Goal: Task Accomplishment & Management: Use online tool/utility

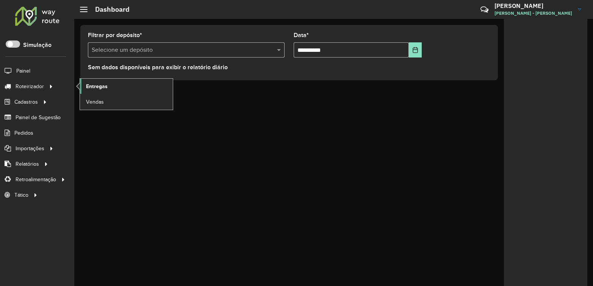
click at [89, 86] on span "Entregas" at bounding box center [97, 87] width 22 height 8
click at [101, 90] on span "Entregas" at bounding box center [97, 87] width 22 height 8
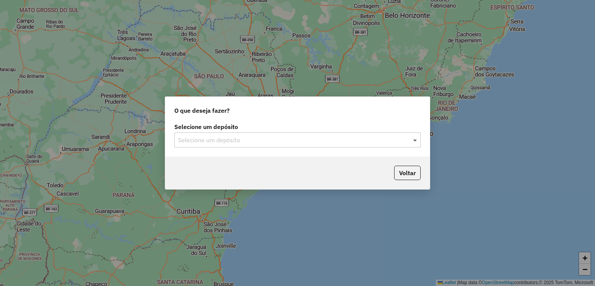
click at [412, 137] on span at bounding box center [415, 140] width 9 height 9
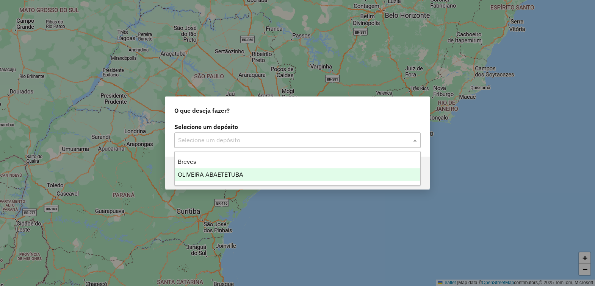
click at [209, 176] on span "OLIVEIRA ABAETETUBA" at bounding box center [211, 175] width 66 height 6
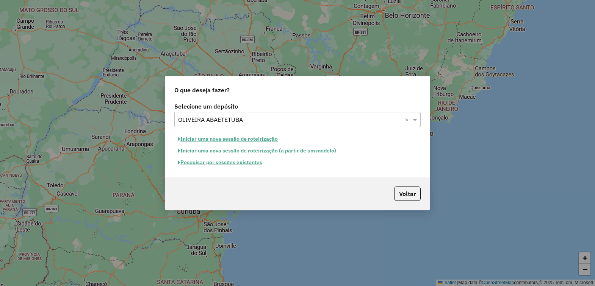
click at [252, 136] on button "Iniciar uma nova sessão de roteirização" at bounding box center [227, 139] width 107 height 12
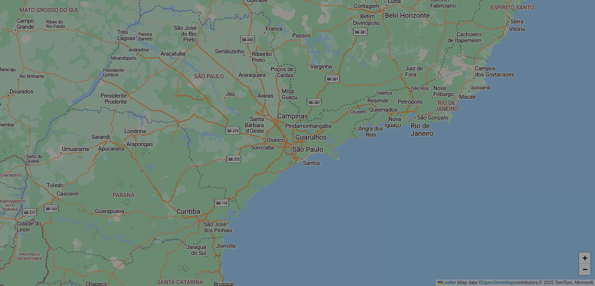
select select "*"
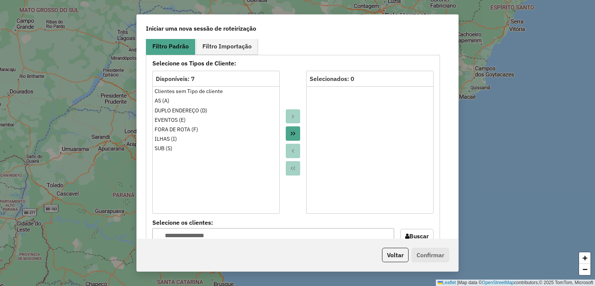
scroll to position [383, 0]
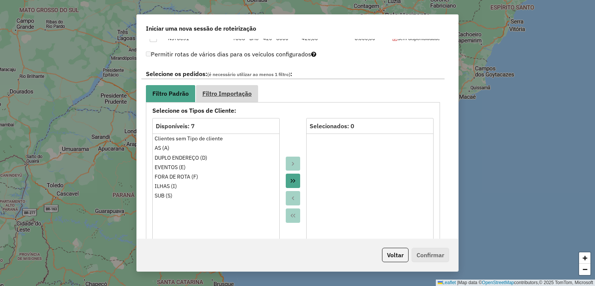
click at [224, 95] on span "Filtro Importação" at bounding box center [226, 94] width 49 height 6
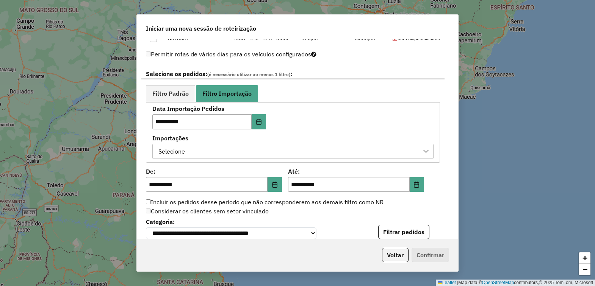
click at [281, 148] on div "Selecione" at bounding box center [287, 151] width 263 height 14
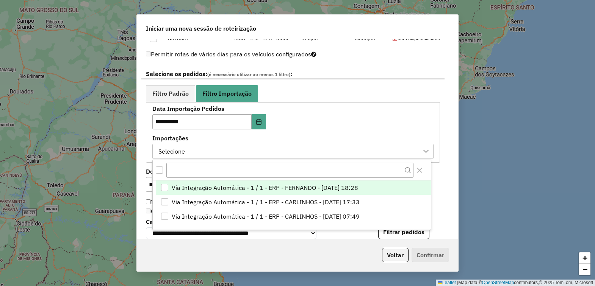
scroll to position [5, 34]
click at [163, 186] on div "Via Integração Automática - 1 / 1 - ERP - FERNANDO - 18/08/2025 18:28" at bounding box center [164, 187] width 7 height 7
click at [423, 147] on div at bounding box center [426, 151] width 14 height 14
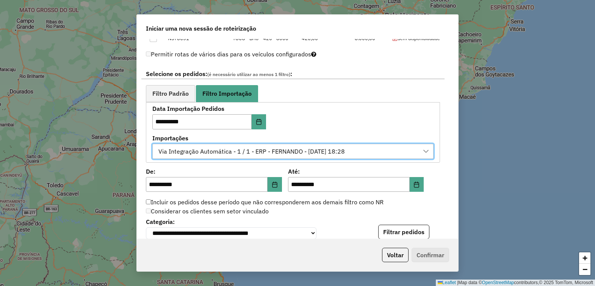
scroll to position [477, 0]
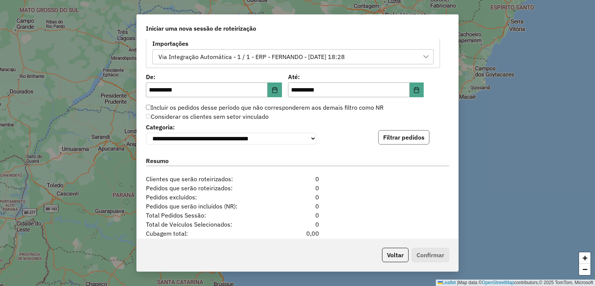
click at [405, 138] on button "Filtrar pedidos" at bounding box center [403, 137] width 51 height 14
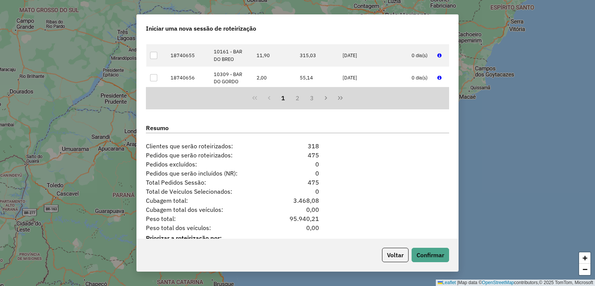
scroll to position [697, 0]
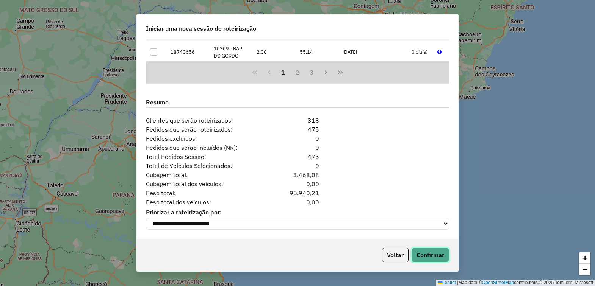
click at [431, 253] on button "Confirmar" at bounding box center [429, 255] width 37 height 14
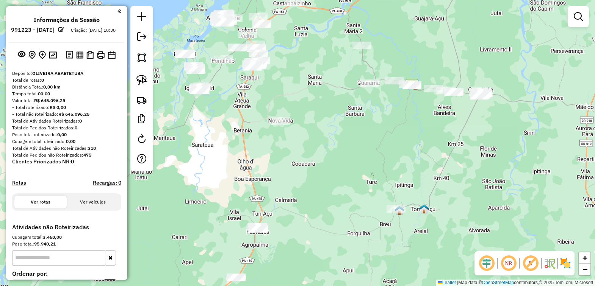
drag, startPoint x: 385, startPoint y: 189, endPoint x: 311, endPoint y: 64, distance: 145.2
click at [311, 64] on div "Janela de atendimento Grade de atendimento Capacidade Transportadoras Veículos …" at bounding box center [297, 143] width 595 height 286
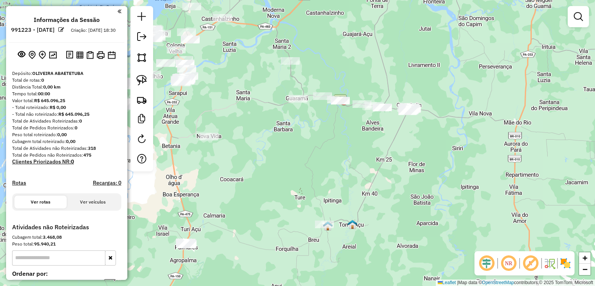
drag, startPoint x: 398, startPoint y: 164, endPoint x: 317, endPoint y: 177, distance: 82.5
click at [325, 180] on div "Janela de atendimento Grade de atendimento Capacidade Transportadoras Veículos …" at bounding box center [297, 143] width 595 height 286
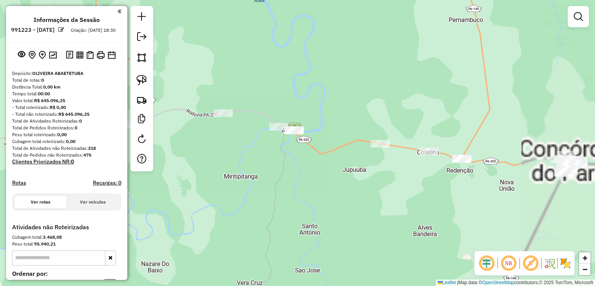
drag, startPoint x: 340, startPoint y: 150, endPoint x: 296, endPoint y: 164, distance: 45.9
click at [296, 164] on div "Janela de atendimento Grade de atendimento Capacidade Transportadoras Veículos …" at bounding box center [297, 143] width 595 height 286
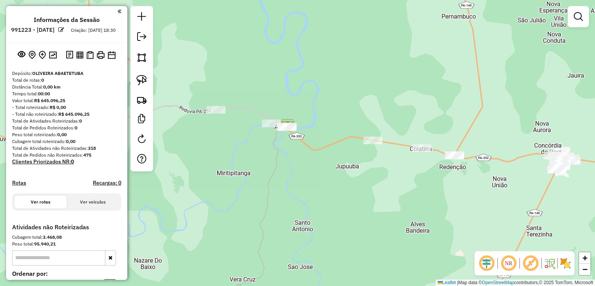
drag, startPoint x: 358, startPoint y: 182, endPoint x: 315, endPoint y: 170, distance: 44.6
click at [315, 170] on div "Janela de atendimento Grade de atendimento Capacidade Transportadoras Veículos …" at bounding box center [297, 143] width 595 height 286
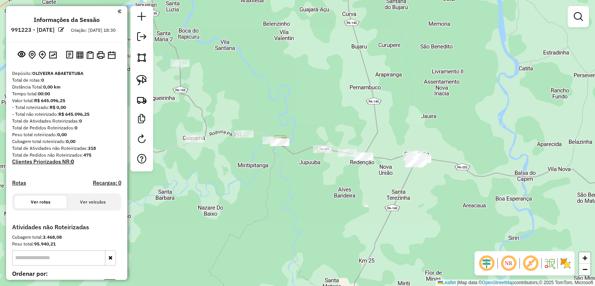
click at [137, 71] on div at bounding box center [141, 89] width 23 height 166
click at [139, 76] on img at bounding box center [141, 80] width 11 height 11
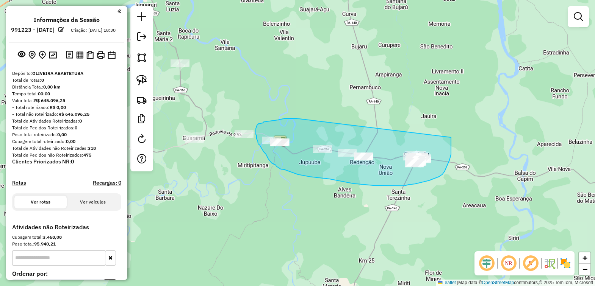
drag, startPoint x: 296, startPoint y: 119, endPoint x: 452, endPoint y: 131, distance: 155.8
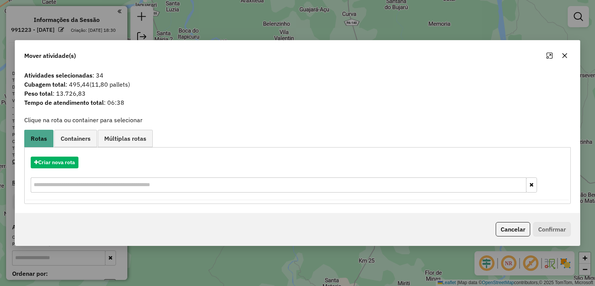
click at [561, 55] on icon "button" at bounding box center [564, 56] width 6 height 6
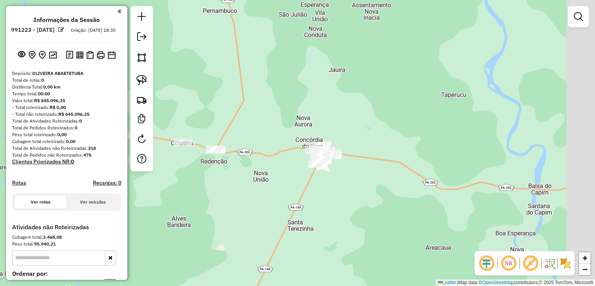
drag, startPoint x: 402, startPoint y: 162, endPoint x: 298, endPoint y: 163, distance: 104.2
click at [298, 163] on div "Janela de atendimento Grade de atendimento Capacidade Transportadoras Veículos …" at bounding box center [297, 143] width 595 height 286
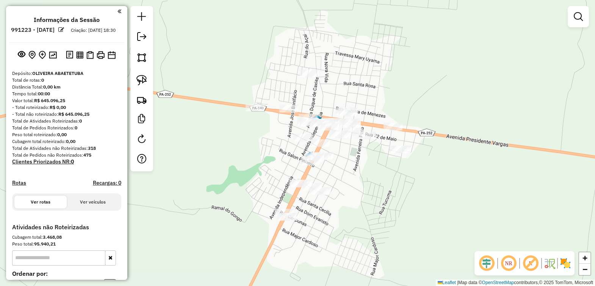
drag, startPoint x: 400, startPoint y: 156, endPoint x: 403, endPoint y: 218, distance: 61.8
click at [402, 218] on div "Janela de atendimento Grade de atendimento Capacidade Transportadoras Veículos …" at bounding box center [297, 143] width 595 height 286
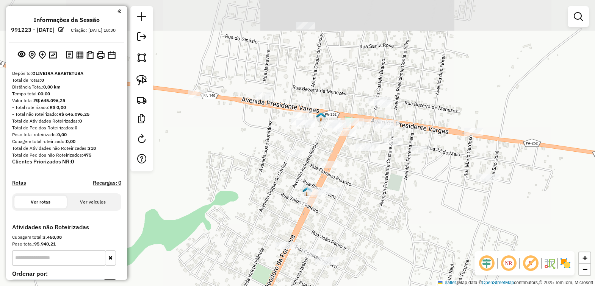
drag, startPoint x: 362, startPoint y: 194, endPoint x: 400, endPoint y: 238, distance: 58.2
click at [400, 238] on div "Janela de atendimento Grade de atendimento Capacidade Transportadoras Veículos …" at bounding box center [297, 143] width 595 height 286
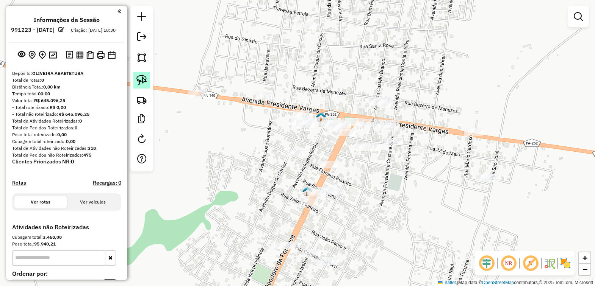
click at [146, 82] on img at bounding box center [141, 80] width 11 height 11
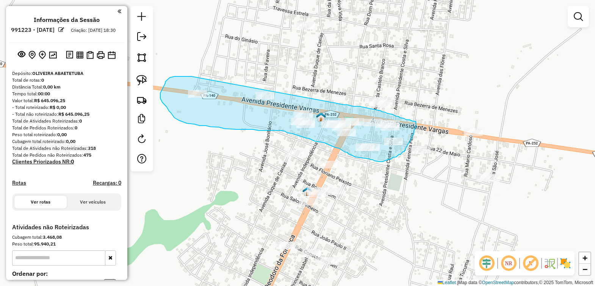
drag, startPoint x: 191, startPoint y: 77, endPoint x: 328, endPoint y: 101, distance: 138.9
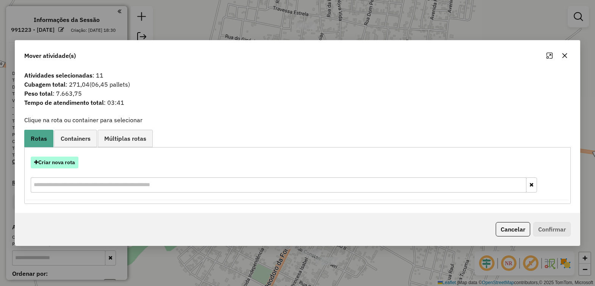
click at [50, 159] on button "Criar nova rota" at bounding box center [55, 163] width 48 height 12
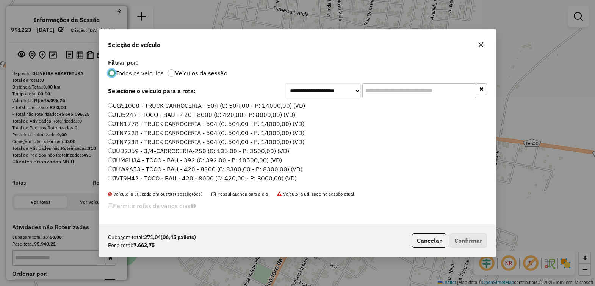
scroll to position [262, 0]
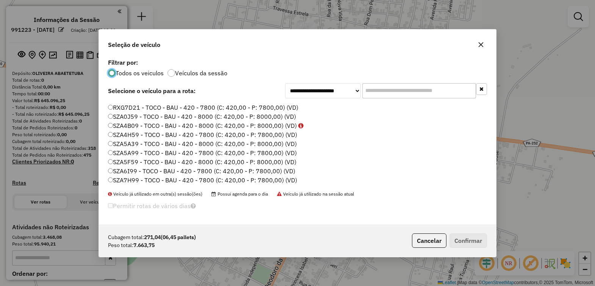
click at [136, 143] on label "SZA5A39 - TOCO - BAU - 420 - 8000 (C: 420,00 - P: 8000,00) (VD)" at bounding box center [202, 143] width 189 height 9
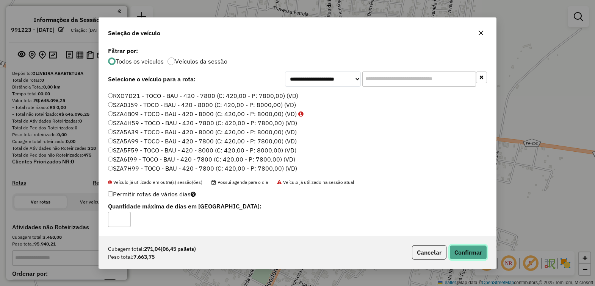
click at [460, 250] on button "Confirmar" at bounding box center [467, 252] width 37 height 14
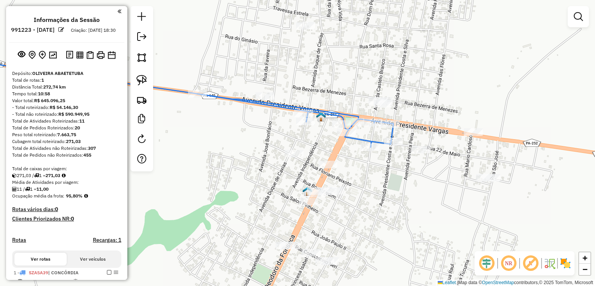
click at [245, 158] on div "Janela de atendimento Grade de atendimento Capacidade Transportadoras Veículos …" at bounding box center [297, 143] width 595 height 286
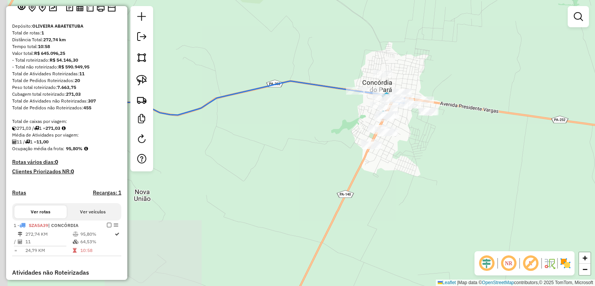
drag, startPoint x: 249, startPoint y: 176, endPoint x: 326, endPoint y: 122, distance: 94.6
click at [325, 122] on div "Janela de atendimento Grade de atendimento Capacidade Transportadoras Veículos …" at bounding box center [297, 143] width 595 height 286
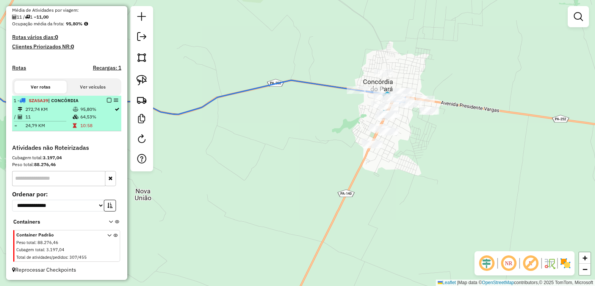
click at [107, 98] on em at bounding box center [109, 100] width 5 height 5
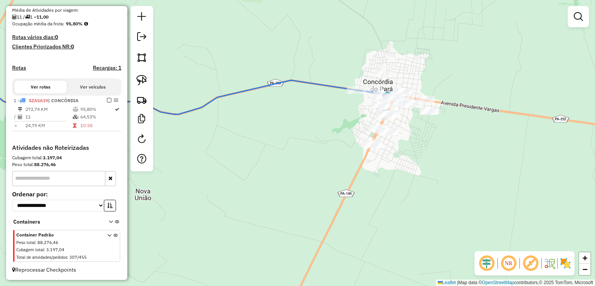
scroll to position [154, 0]
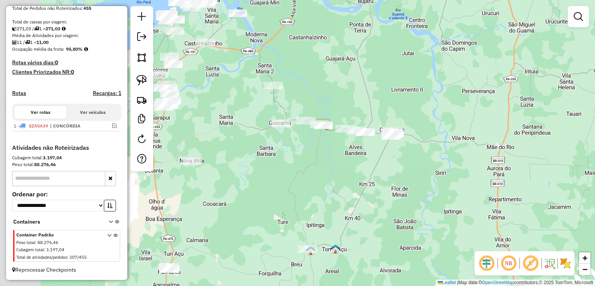
drag, startPoint x: 262, startPoint y: 169, endPoint x: 379, endPoint y: 156, distance: 117.0
click at [375, 156] on div "Janela de atendimento Grade de atendimento Capacidade Transportadoras Veículos …" at bounding box center [297, 143] width 595 height 286
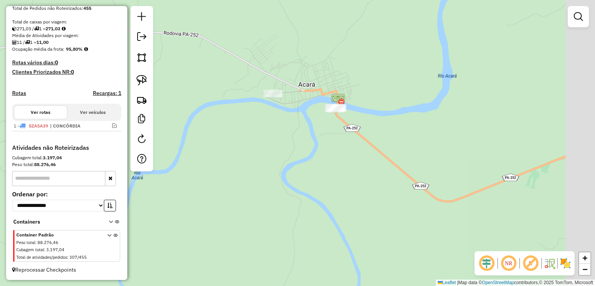
drag, startPoint x: 362, startPoint y: 112, endPoint x: 300, endPoint y: 137, distance: 66.8
click at [304, 137] on div "Janela de atendimento Grade de atendimento Capacidade Transportadoras Veículos …" at bounding box center [297, 143] width 595 height 286
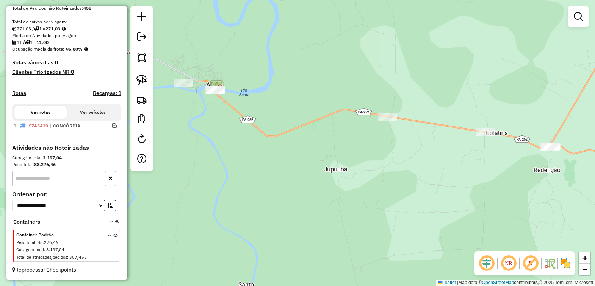
drag, startPoint x: 310, startPoint y: 168, endPoint x: 212, endPoint y: 127, distance: 105.9
click at [216, 129] on div "Janela de atendimento Grade de atendimento Capacidade Transportadoras Veículos …" at bounding box center [297, 143] width 595 height 286
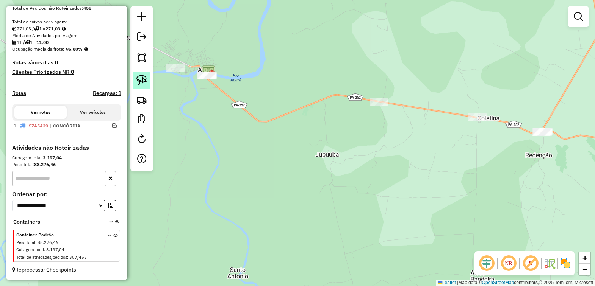
click at [141, 82] on img at bounding box center [141, 80] width 11 height 11
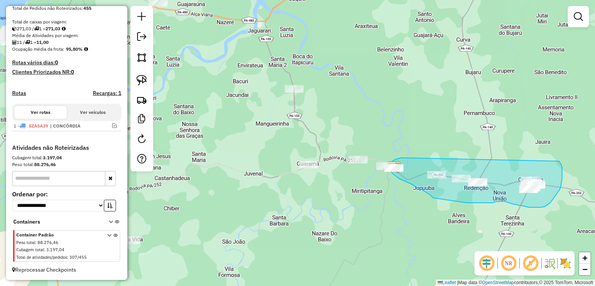
drag, startPoint x: 237, startPoint y: 34, endPoint x: 559, endPoint y: 161, distance: 345.4
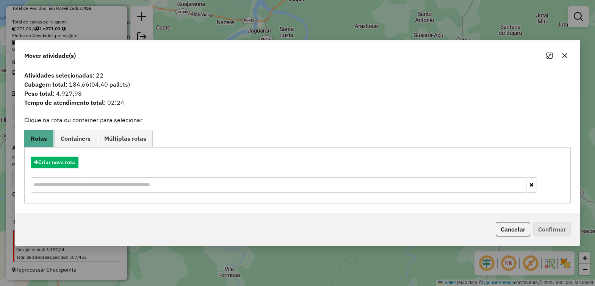
click at [566, 56] on button "button" at bounding box center [564, 56] width 12 height 12
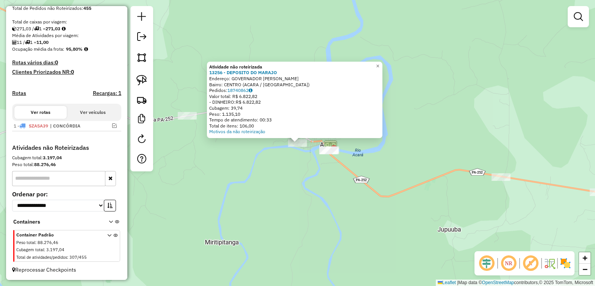
click at [311, 184] on div "Atividade não roteirizada 13256 - DEPOSITO DO MARAJO Endereço: GOVERNADOR FERNA…" at bounding box center [297, 143] width 595 height 286
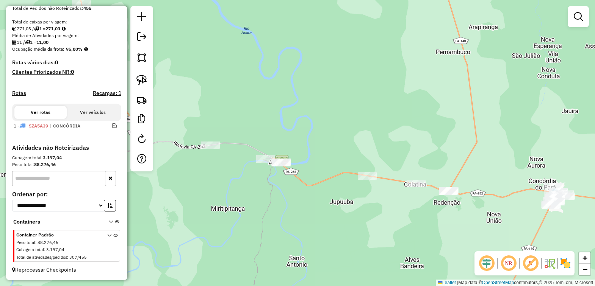
drag, startPoint x: 306, startPoint y: 207, endPoint x: 232, endPoint y: 193, distance: 75.5
click at [232, 193] on div "Janela de atendimento Grade de atendimento Capacidade Transportadoras Veículos …" at bounding box center [297, 143] width 595 height 286
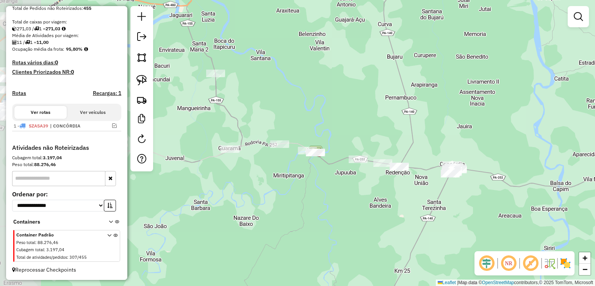
drag, startPoint x: 250, startPoint y: 200, endPoint x: 316, endPoint y: 179, distance: 69.1
click at [316, 179] on div "Janela de atendimento Grade de atendimento Capacidade Transportadoras Veículos …" at bounding box center [297, 143] width 595 height 286
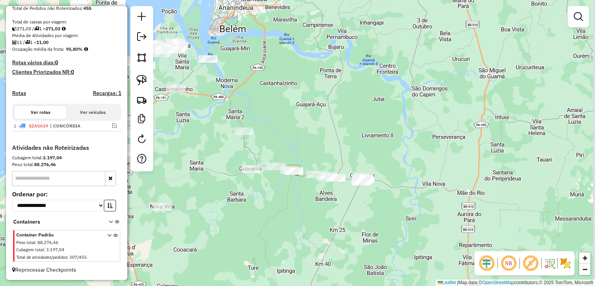
drag, startPoint x: 314, startPoint y: 196, endPoint x: 293, endPoint y: 196, distance: 21.6
click at [293, 196] on div "Janela de atendimento Grade de atendimento Capacidade Transportadoras Veículos …" at bounding box center [297, 143] width 595 height 286
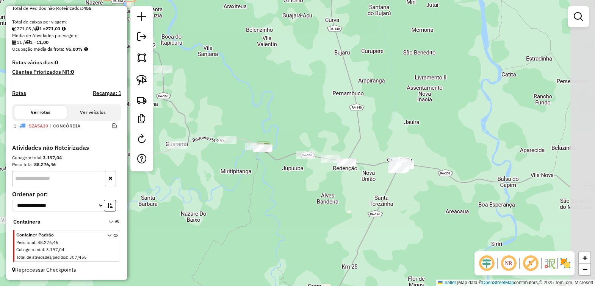
drag, startPoint x: 300, startPoint y: 198, endPoint x: 260, endPoint y: 179, distance: 44.1
click at [260, 179] on div "Janela de atendimento Grade de atendimento Capacidade Transportadoras Veículos …" at bounding box center [297, 143] width 595 height 286
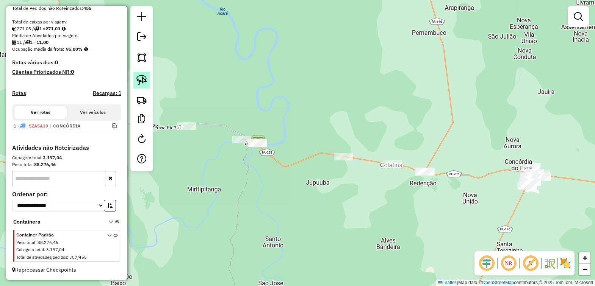
click at [137, 79] on img at bounding box center [141, 80] width 11 height 11
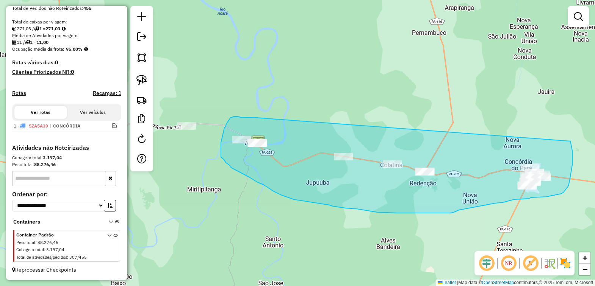
drag, startPoint x: 238, startPoint y: 117, endPoint x: 564, endPoint y: 134, distance: 326.2
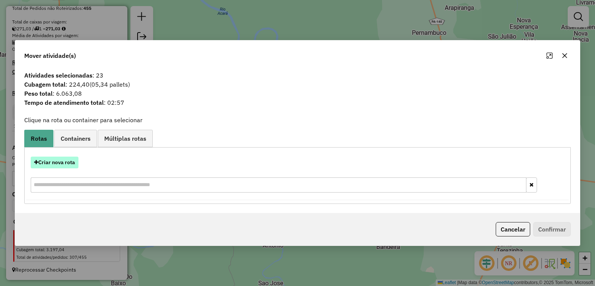
click at [62, 159] on button "Criar nova rota" at bounding box center [55, 163] width 48 height 12
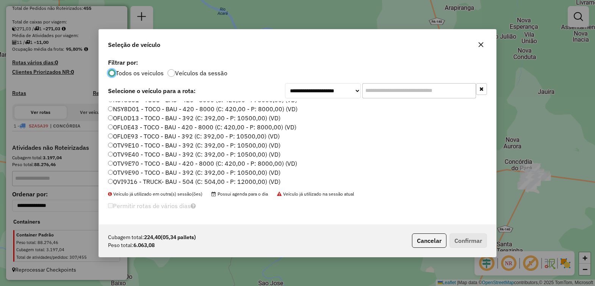
scroll to position [237, 0]
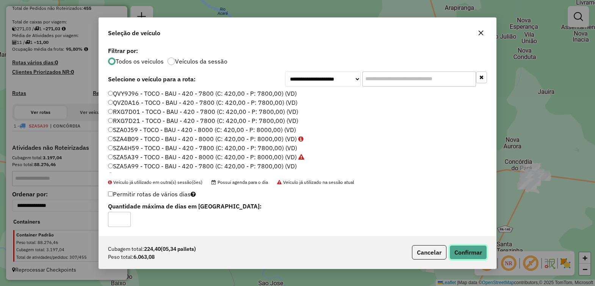
click at [459, 251] on button "Confirmar" at bounding box center [467, 252] width 37 height 14
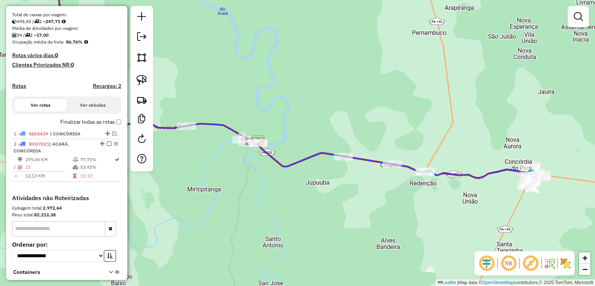
scroll to position [179, 0]
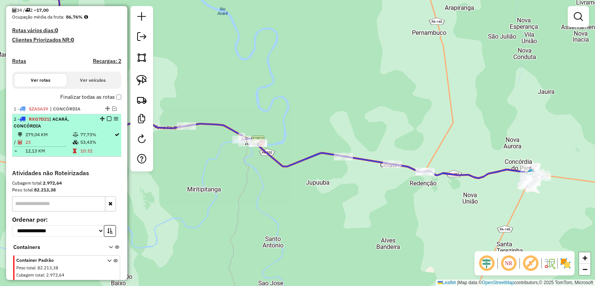
click at [107, 121] on em at bounding box center [109, 119] width 5 height 5
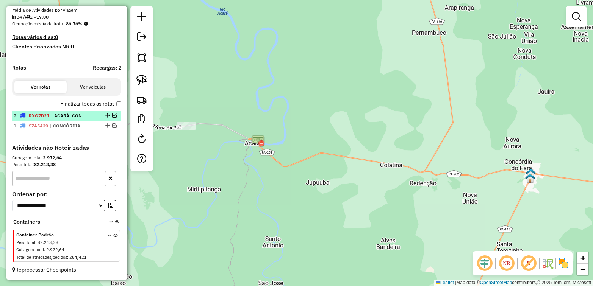
drag, startPoint x: 107, startPoint y: 124, endPoint x: 105, endPoint y: 113, distance: 11.1
click at [272, 152] on div "Janela de atendimento Grade de atendimento Capacidade Transportadoras Veículos …" at bounding box center [297, 143] width 595 height 286
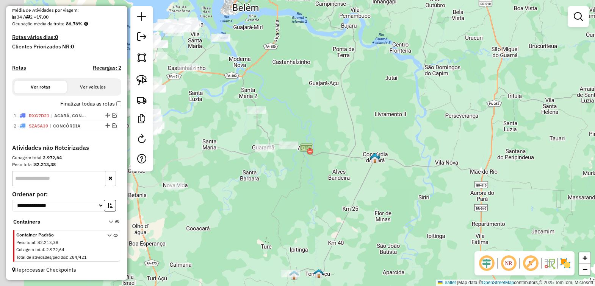
drag, startPoint x: 280, startPoint y: 189, endPoint x: 329, endPoint y: 189, distance: 48.5
click at [329, 189] on div "Janela de atendimento Grade de atendimento Capacidade Transportadoras Veículos …" at bounding box center [297, 143] width 595 height 286
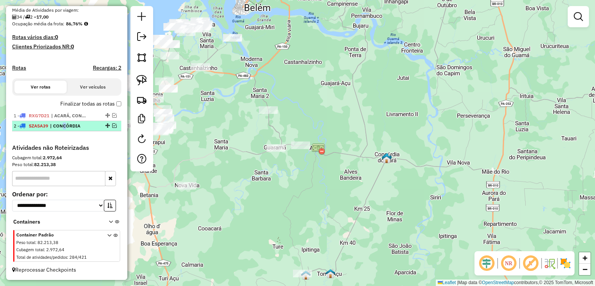
click at [61, 126] on span "| CONCÓRDIA" at bounding box center [67, 126] width 35 height 7
select select "**********"
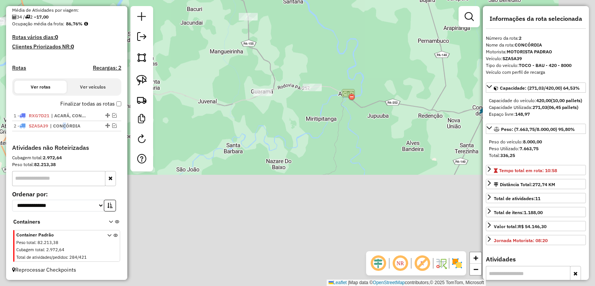
drag, startPoint x: 270, startPoint y: 203, endPoint x: 201, endPoint y: 84, distance: 138.1
click at [201, 84] on div "Janela de atendimento Grade de atendimento Capacidade Transportadoras Veículos …" at bounding box center [297, 143] width 595 height 286
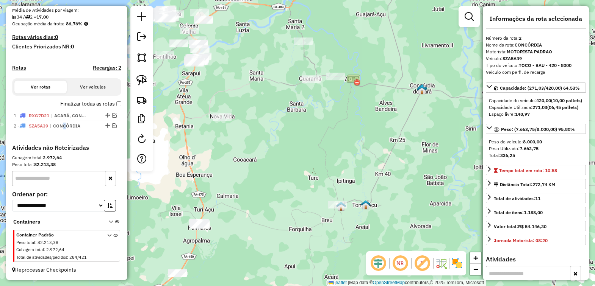
drag, startPoint x: 244, startPoint y: 196, endPoint x: 303, endPoint y: 166, distance: 66.2
click at [303, 166] on div "Janela de atendimento Grade de atendimento Capacidade Transportadoras Veículos …" at bounding box center [297, 143] width 595 height 286
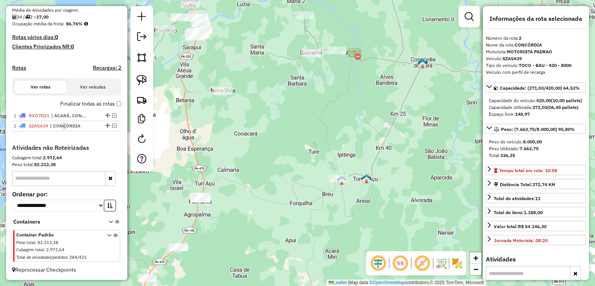
drag, startPoint x: 277, startPoint y: 178, endPoint x: 269, endPoint y: 108, distance: 70.6
click at [269, 108] on div "Janela de atendimento Grade de atendimento Capacidade Transportadoras Veículos …" at bounding box center [297, 143] width 595 height 286
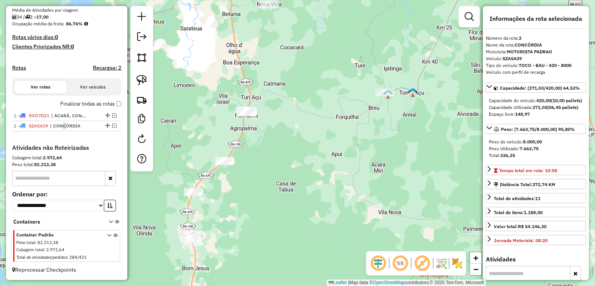
drag, startPoint x: 285, startPoint y: 148, endPoint x: 321, endPoint y: 68, distance: 87.6
click at [321, 68] on div "Janela de atendimento Grade de atendimento Capacidade Transportadoras Veículos …" at bounding box center [297, 143] width 595 height 286
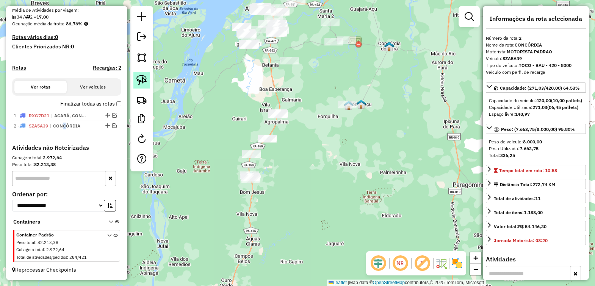
click at [137, 78] on img at bounding box center [141, 80] width 11 height 11
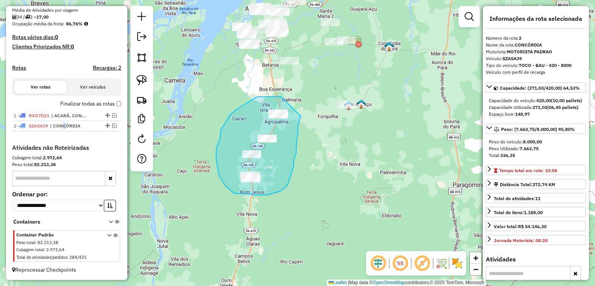
drag, startPoint x: 281, startPoint y: 97, endPoint x: 300, endPoint y: 116, distance: 27.6
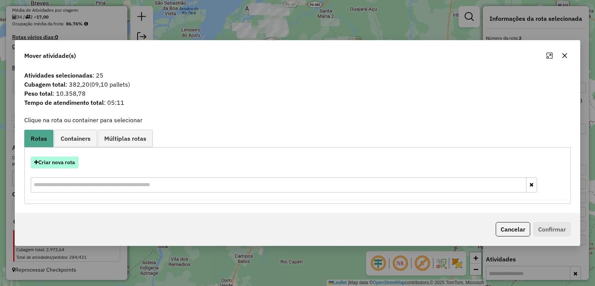
click at [63, 164] on button "Criar nova rota" at bounding box center [55, 163] width 48 height 12
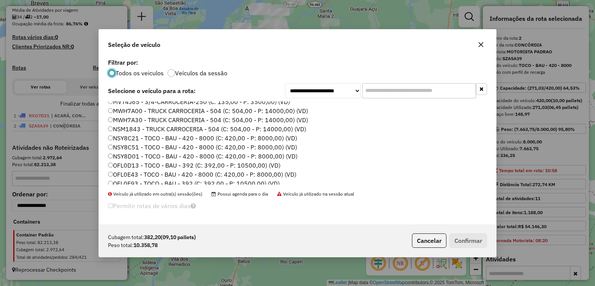
scroll to position [189, 0]
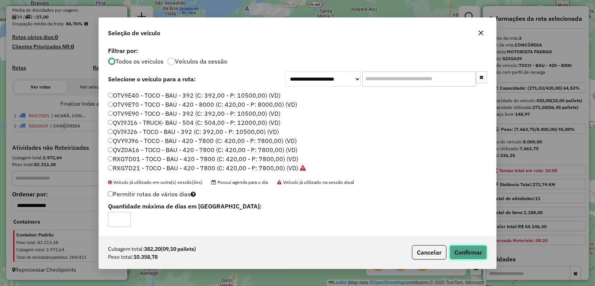
click at [465, 251] on button "Confirmar" at bounding box center [467, 252] width 37 height 14
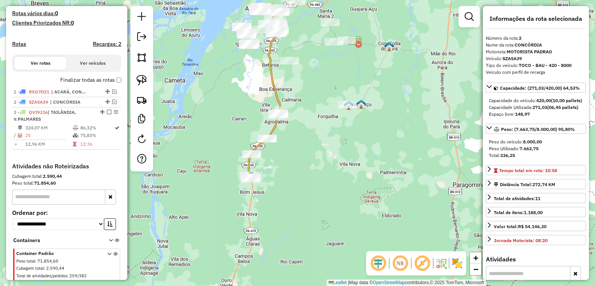
scroll to position [222, 0]
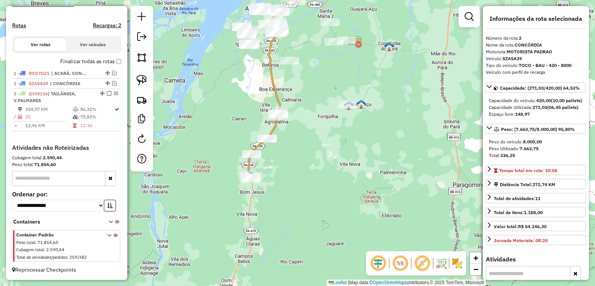
click at [107, 91] on em at bounding box center [109, 93] width 5 height 5
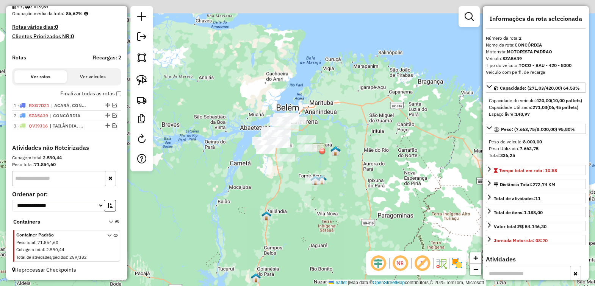
drag, startPoint x: 292, startPoint y: 209, endPoint x: 292, endPoint y: 259, distance: 50.4
click at [291, 259] on div "Janela de atendimento Grade de atendimento Capacidade Transportadoras Veículos …" at bounding box center [297, 143] width 595 height 286
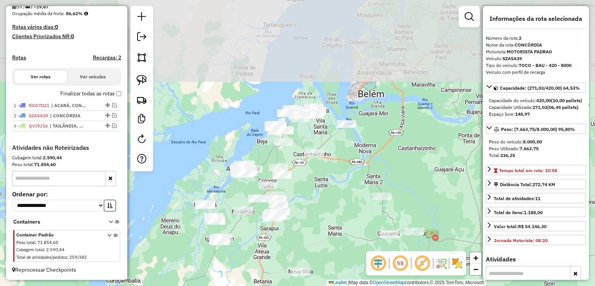
drag, startPoint x: 291, startPoint y: 112, endPoint x: 333, endPoint y: 254, distance: 148.0
click at [333, 254] on div "Janela de atendimento Grade de atendimento Capacidade Transportadoras Veículos …" at bounding box center [297, 143] width 595 height 286
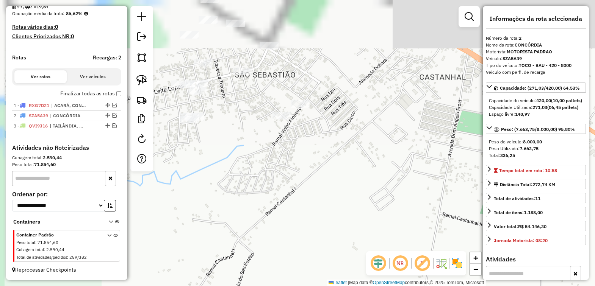
drag, startPoint x: 246, startPoint y: 139, endPoint x: 436, endPoint y: 279, distance: 235.9
click at [433, 286] on html "Aguarde... Pop-up bloqueado! Seu navegador bloqueou automáticamente a abertura …" at bounding box center [297, 143] width 595 height 286
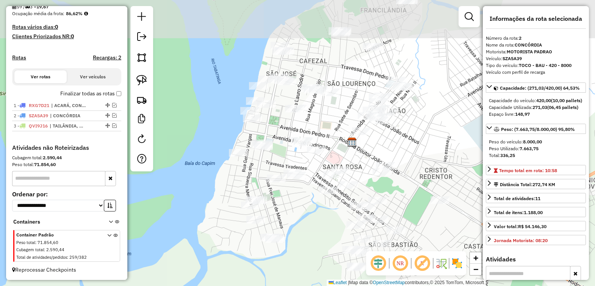
drag, startPoint x: 230, startPoint y: 108, endPoint x: 302, endPoint y: 222, distance: 135.3
click at [301, 222] on div "Janela de atendimento Grade de atendimento Capacidade Transportadoras Veículos …" at bounding box center [297, 143] width 595 height 286
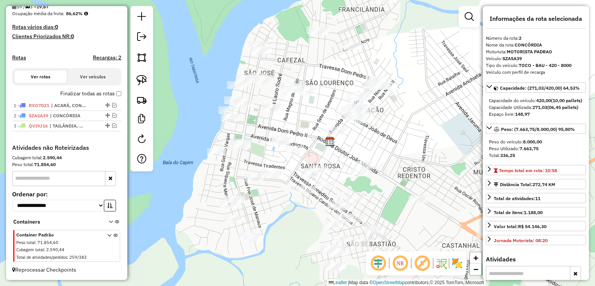
drag, startPoint x: 261, startPoint y: 162, endPoint x: 239, endPoint y: 161, distance: 22.7
click at [239, 161] on div "Janela de atendimento Grade de atendimento Capacidade Transportadoras Veículos …" at bounding box center [297, 143] width 595 height 286
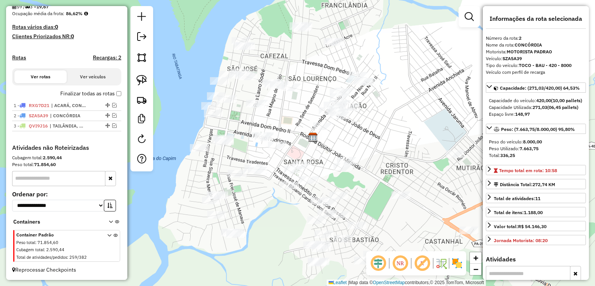
drag, startPoint x: 247, startPoint y: 161, endPoint x: 230, endPoint y: 157, distance: 17.2
click at [230, 157] on div "Janela de atendimento Grade de atendimento Capacidade Transportadoras Veículos …" at bounding box center [297, 143] width 595 height 286
click at [140, 78] on img at bounding box center [141, 80] width 11 height 11
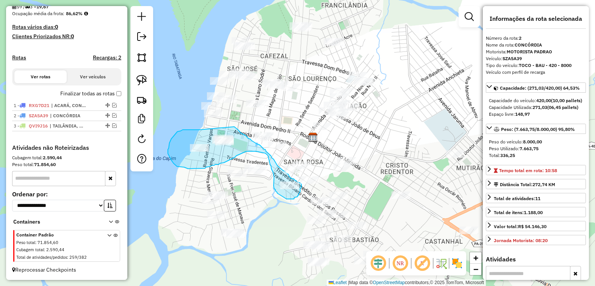
drag, startPoint x: 183, startPoint y: 130, endPoint x: 234, endPoint y: 126, distance: 51.3
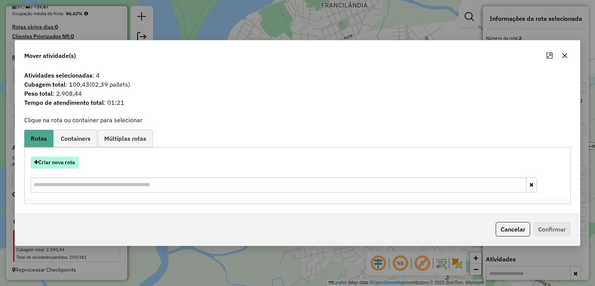
click at [65, 162] on button "Criar nova rota" at bounding box center [55, 163] width 48 height 12
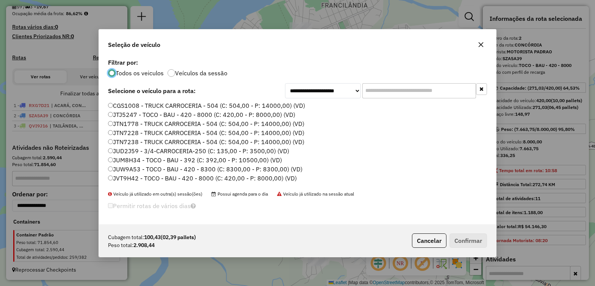
scroll to position [4, 2]
click at [141, 165] on label "JUW9A53 - TOCO - BAU - 420 - 8300 (C: 8300,00 - P: 8300,00) (VD)" at bounding box center [205, 169] width 194 height 9
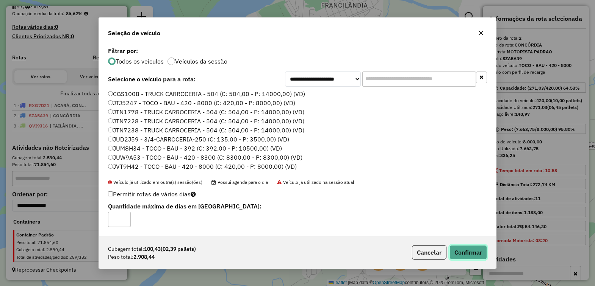
click at [472, 251] on button "Confirmar" at bounding box center [467, 252] width 37 height 14
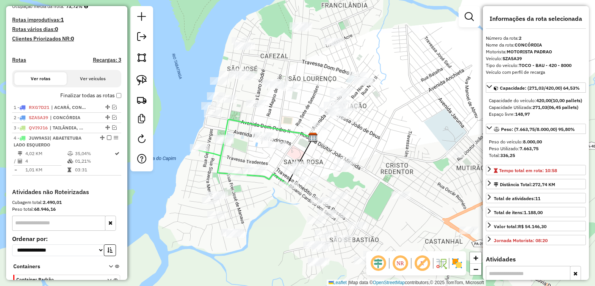
scroll to position [242, 0]
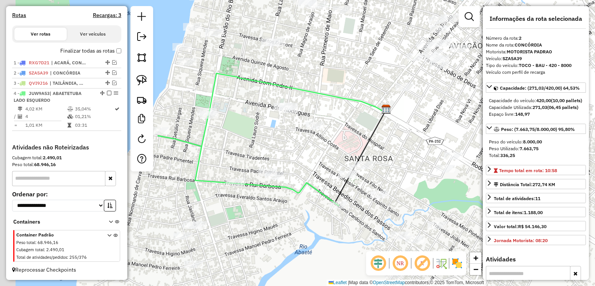
drag, startPoint x: 274, startPoint y: 144, endPoint x: 333, endPoint y: 123, distance: 63.1
click at [332, 123] on div "Janela de atendimento Grade de atendimento Capacidade Transportadoras Veículos …" at bounding box center [297, 143] width 595 height 286
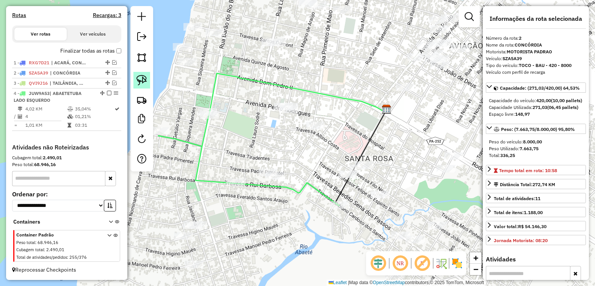
click at [141, 84] on img at bounding box center [141, 80] width 11 height 11
drag, startPoint x: 237, startPoint y: 173, endPoint x: 251, endPoint y: 178, distance: 15.1
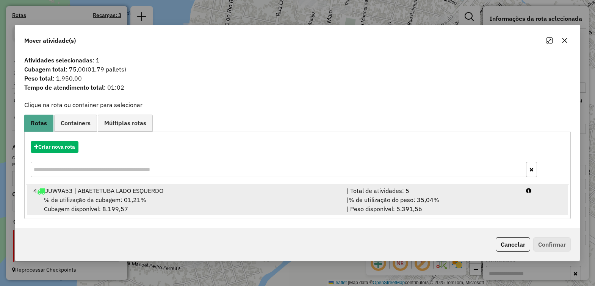
click at [171, 192] on div "4 JUW9A53 | ABAETETUBA LADO ESQUERDO" at bounding box center [185, 190] width 313 height 9
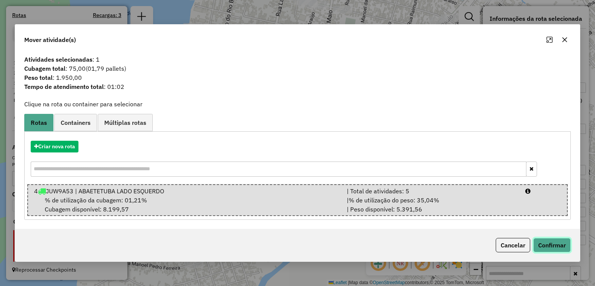
click at [544, 246] on button "Confirmar" at bounding box center [551, 245] width 37 height 14
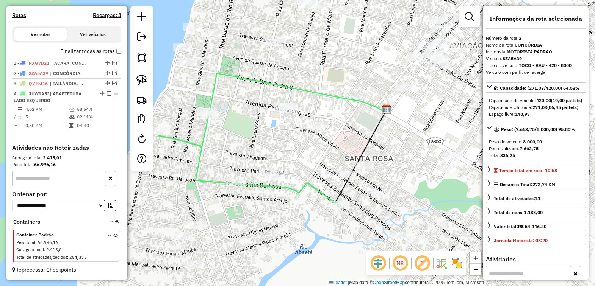
scroll to position [232, 0]
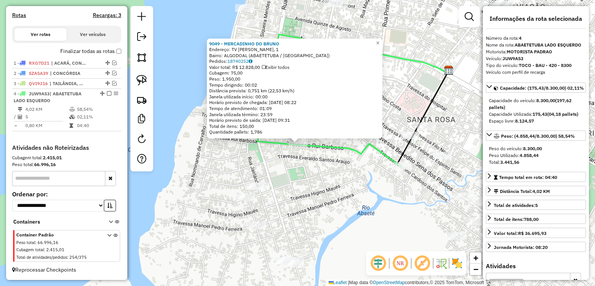
click at [373, 206] on div "9049 - MERCADINHO DO BRUNO Endereço: TV RUI BARBOSA, 1 Bairro: ALGODOAL (ABAETE…" at bounding box center [297, 143] width 595 height 286
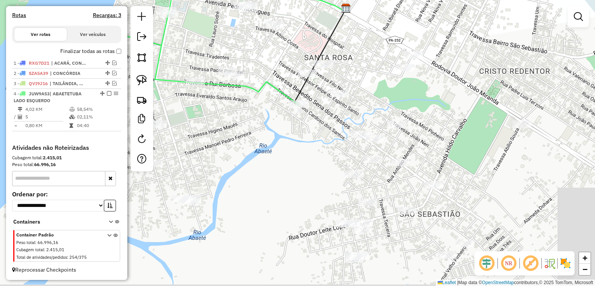
drag, startPoint x: 385, startPoint y: 193, endPoint x: 270, endPoint y: 101, distance: 147.4
click at [270, 103] on div "Janela de atendimento Grade de atendimento Capacidade Transportadoras Veículos …" at bounding box center [297, 143] width 595 height 286
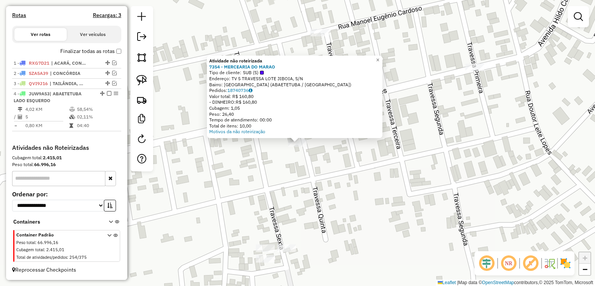
click at [346, 166] on div "Atividade não roteirizada 7354 - MERCEARIA DO MARAO Tipo de cliente: SUB (S) En…" at bounding box center [297, 143] width 595 height 286
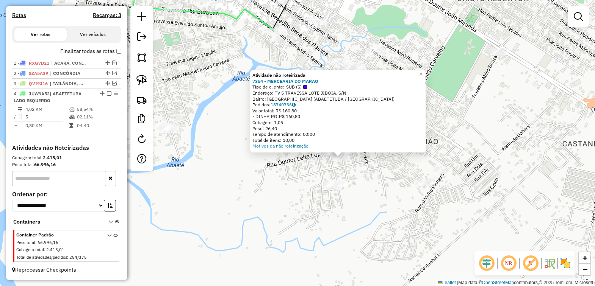
click at [261, 160] on div "Atividade não roteirizada 7354 - MERCEARIA DO MARAO Tipo de cliente: SUB (S) En…" at bounding box center [297, 143] width 595 height 286
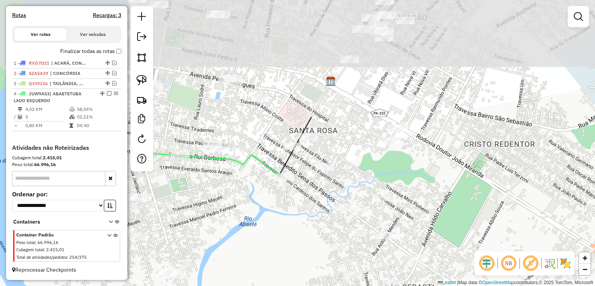
drag, startPoint x: 227, startPoint y: 69, endPoint x: 234, endPoint y: 222, distance: 153.6
click at [233, 222] on div "Janela de atendimento Grade de atendimento Capacidade Transportadoras Veículos …" at bounding box center [297, 143] width 595 height 286
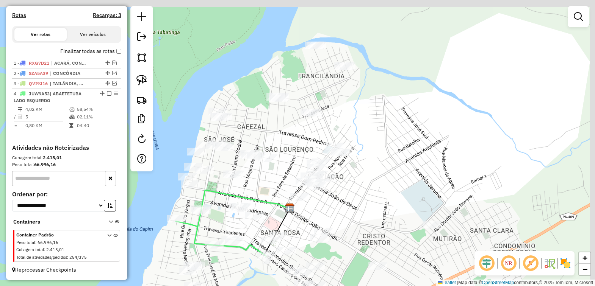
drag, startPoint x: 295, startPoint y: 63, endPoint x: 273, endPoint y: 183, distance: 121.3
click at [273, 183] on div "Janela de atendimento Grade de atendimento Capacidade Transportadoras Veículos …" at bounding box center [297, 143] width 595 height 286
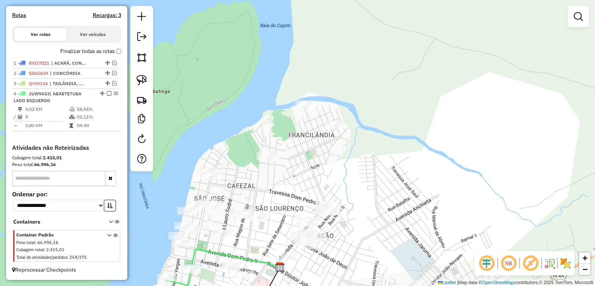
drag, startPoint x: 300, startPoint y: 78, endPoint x: 313, endPoint y: 120, distance: 44.0
click at [291, 126] on div "Janela de atendimento Grade de atendimento Capacidade Transportadoras Veículos …" at bounding box center [297, 143] width 595 height 286
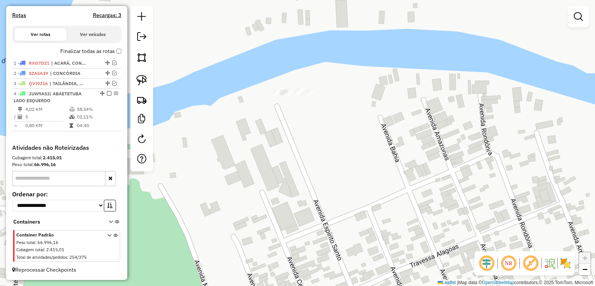
drag, startPoint x: 302, startPoint y: 119, endPoint x: 302, endPoint y: 150, distance: 31.4
click at [302, 150] on div "Janela de atendimento Grade de atendimento Capacidade Transportadoras Veículos …" at bounding box center [297, 143] width 595 height 286
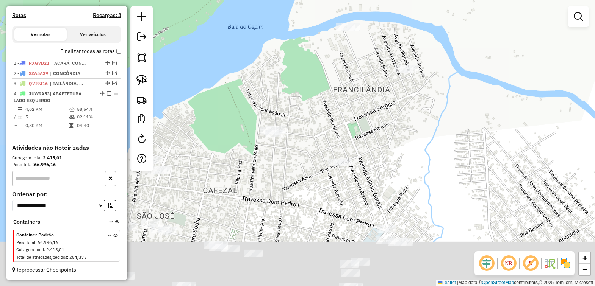
drag, startPoint x: 325, startPoint y: 176, endPoint x: 361, endPoint y: 55, distance: 126.2
click at [361, 55] on div "Janela de atendimento Grade de atendimento Capacidade Transportadoras Veículos …" at bounding box center [297, 143] width 595 height 286
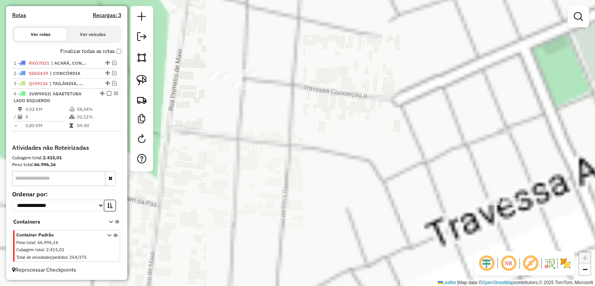
drag, startPoint x: 321, startPoint y: 124, endPoint x: 394, endPoint y: 143, distance: 75.8
click at [391, 144] on div "Janela de atendimento Grade de atendimento Capacidade Transportadoras Veículos …" at bounding box center [297, 143] width 595 height 286
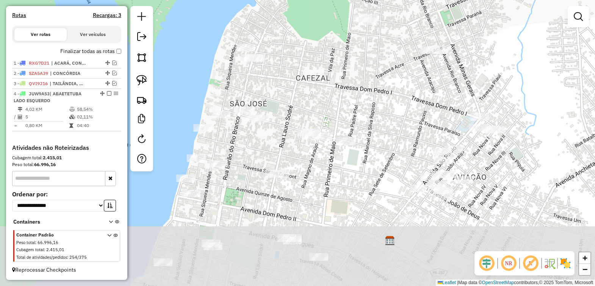
drag, startPoint x: 374, startPoint y: 180, endPoint x: 371, endPoint y: 68, distance: 112.2
click at [370, 68] on div "Janela de atendimento Grade de atendimento Capacidade Transportadoras Veículos …" at bounding box center [297, 143] width 595 height 286
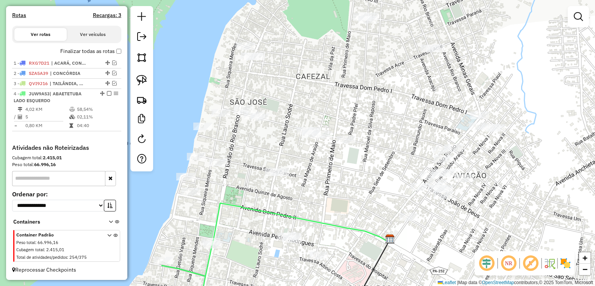
drag, startPoint x: 371, startPoint y: 192, endPoint x: 362, endPoint y: 95, distance: 97.4
click at [362, 97] on div "Janela de atendimento Grade de atendimento Capacidade Transportadoras Veículos …" at bounding box center [297, 143] width 595 height 286
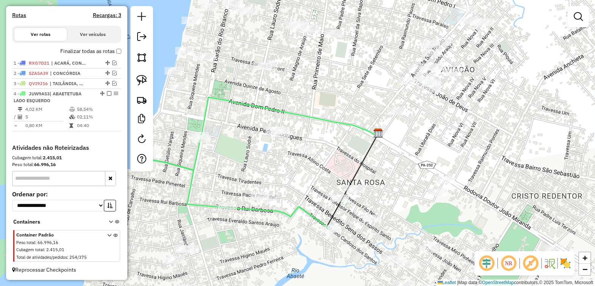
drag, startPoint x: 462, startPoint y: 155, endPoint x: 353, endPoint y: 74, distance: 136.2
click at [353, 75] on div "Janela de atendimento Grade de atendimento Capacidade Transportadoras Veículos …" at bounding box center [297, 143] width 595 height 286
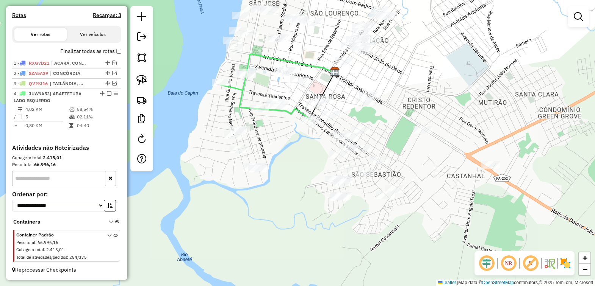
drag, startPoint x: 427, startPoint y: 191, endPoint x: 429, endPoint y: 160, distance: 31.5
click at [429, 160] on div "Janela de atendimento Grade de atendimento Capacidade Transportadoras Veículos …" at bounding box center [297, 143] width 595 height 286
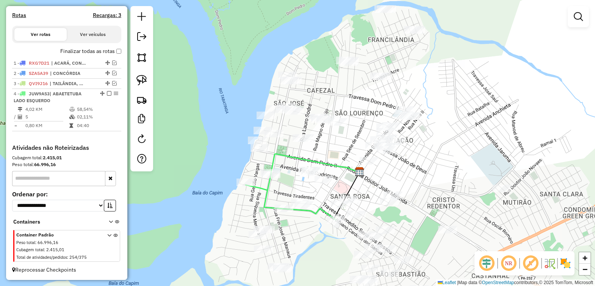
drag, startPoint x: 427, startPoint y: 164, endPoint x: 452, endPoint y: 264, distance: 103.0
click at [452, 264] on div "Janela de atendimento Grade de atendimento Capacidade Transportadoras Veículos …" at bounding box center [297, 143] width 595 height 286
click at [107, 92] on em at bounding box center [109, 93] width 5 height 5
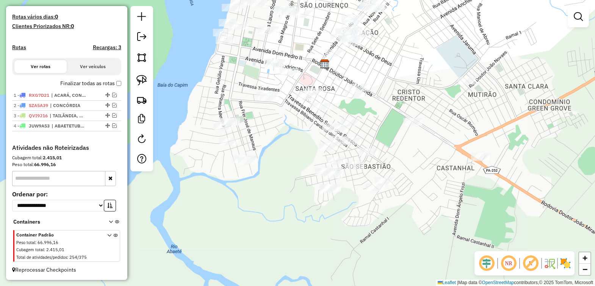
drag, startPoint x: 247, startPoint y: 185, endPoint x: 212, endPoint y: 77, distance: 113.4
click at [212, 77] on div "Janela de atendimento Grade de atendimento Capacidade Transportadoras Veículos …" at bounding box center [297, 143] width 595 height 286
click at [138, 80] on img at bounding box center [141, 80] width 11 height 11
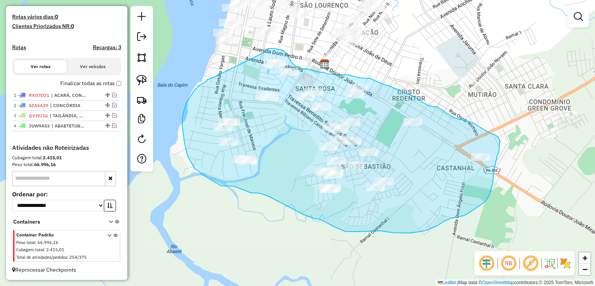
drag, startPoint x: 213, startPoint y: 78, endPoint x: 265, endPoint y: 52, distance: 58.3
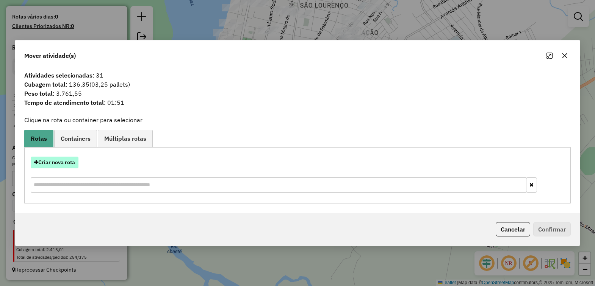
click at [57, 160] on button "Criar nova rota" at bounding box center [55, 163] width 48 height 12
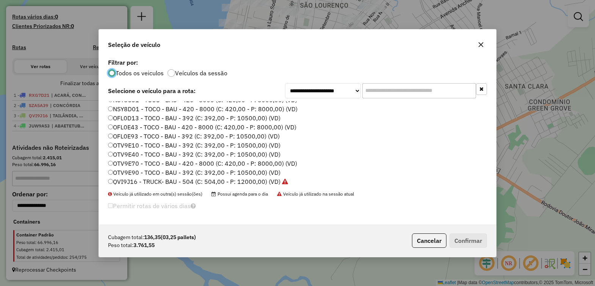
scroll to position [189, 0]
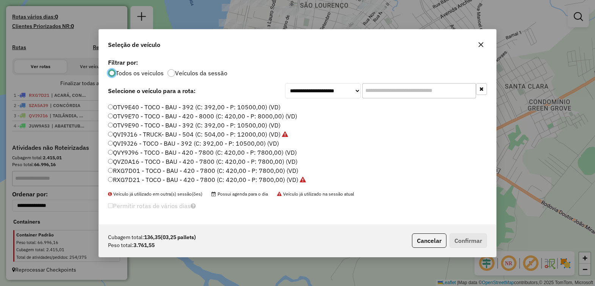
click at [136, 170] on label "RXG7D01 - TOCO - BAU - 420 - 7800 (C: 420,00 - P: 7800,00) (VD)" at bounding box center [203, 170] width 190 height 9
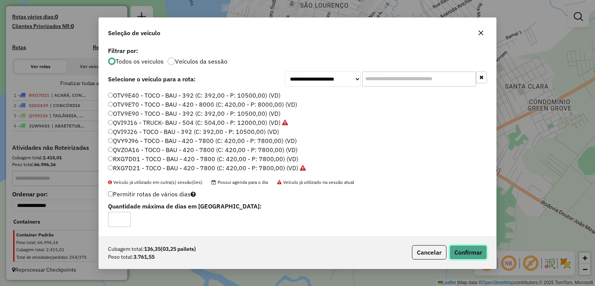
click at [464, 253] on button "Confirmar" at bounding box center [467, 252] width 37 height 14
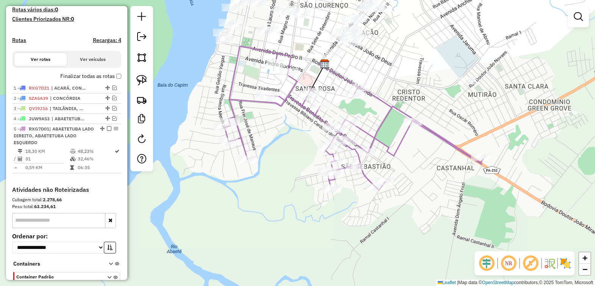
scroll to position [232, 0]
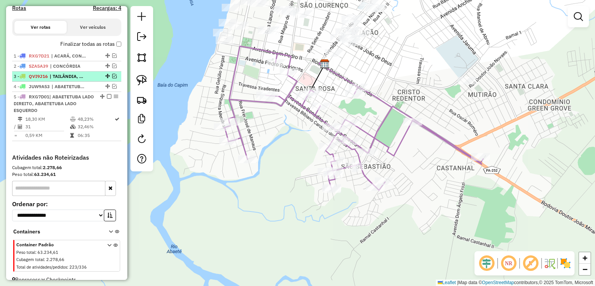
click at [107, 99] on em at bounding box center [109, 96] width 5 height 5
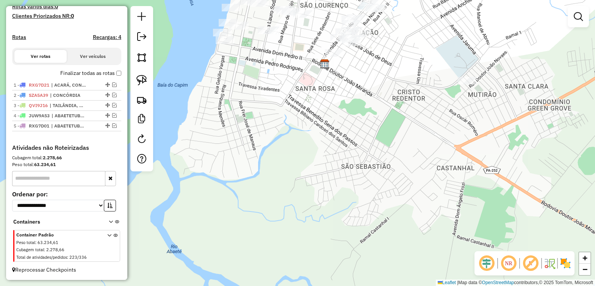
scroll to position [211, 0]
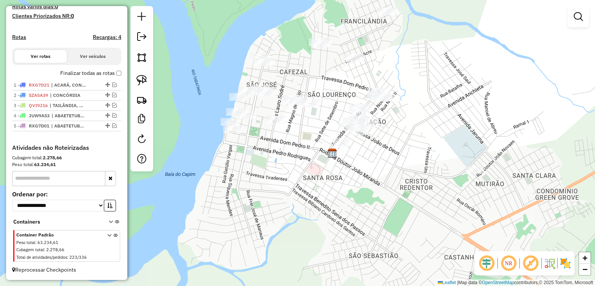
drag, startPoint x: 284, startPoint y: 138, endPoint x: 296, endPoint y: 230, distance: 92.8
click at [293, 230] on div "Janela de atendimento Grade de atendimento Capacidade Transportadoras Veículos …" at bounding box center [297, 143] width 595 height 286
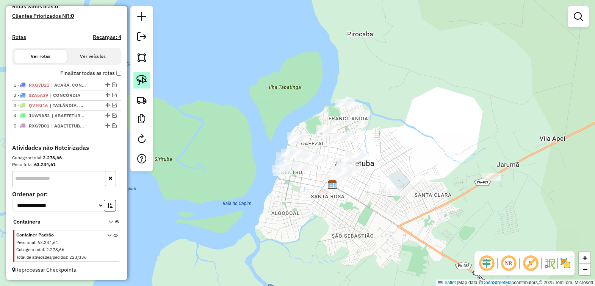
click at [139, 79] on img at bounding box center [141, 80] width 11 height 11
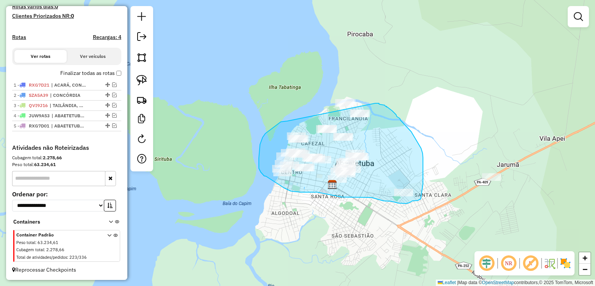
drag, startPoint x: 286, startPoint y: 121, endPoint x: 375, endPoint y: 103, distance: 90.4
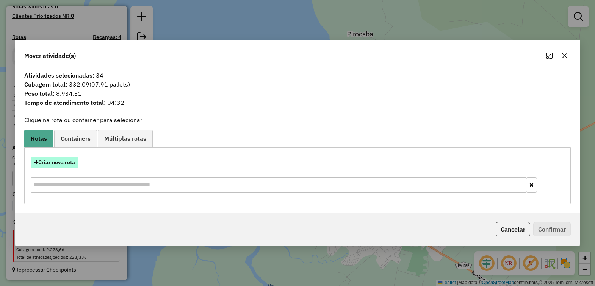
click at [67, 164] on button "Criar nova rota" at bounding box center [55, 163] width 48 height 12
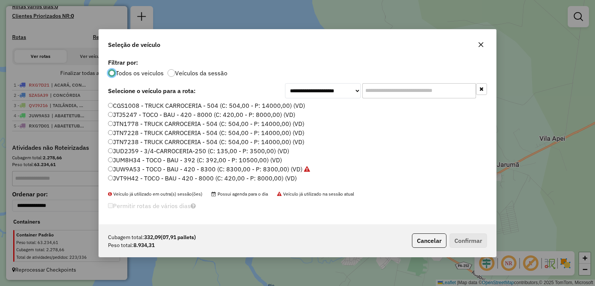
scroll to position [47, 0]
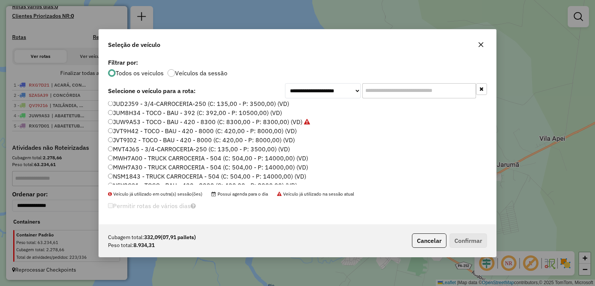
click at [132, 139] on label "JVT9I02 - TOCO - BAU - 420 - 8000 (C: 420,00 - P: 8000,00) (VD)" at bounding box center [201, 140] width 187 height 9
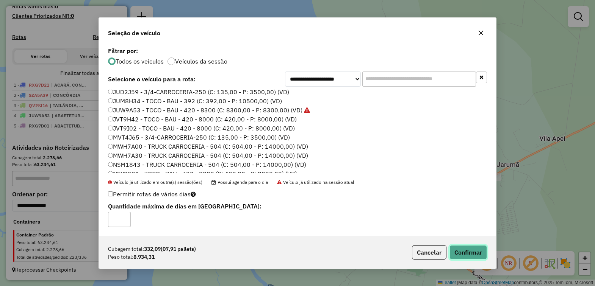
click at [469, 254] on button "Confirmar" at bounding box center [467, 252] width 37 height 14
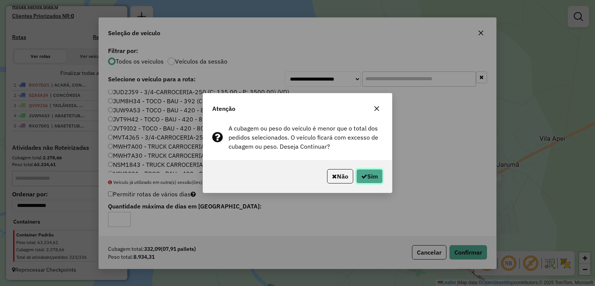
click at [366, 177] on button "Sim" at bounding box center [369, 176] width 27 height 14
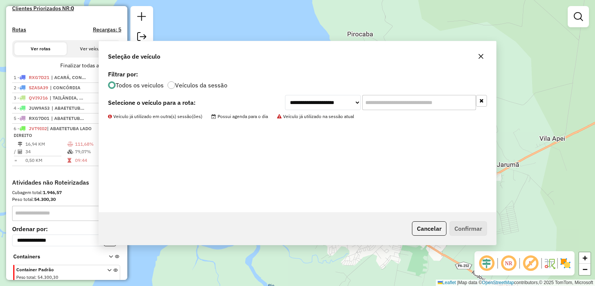
scroll to position [232, 0]
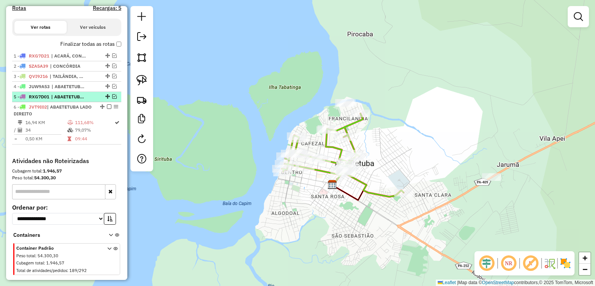
click at [107, 109] on em at bounding box center [109, 107] width 5 height 5
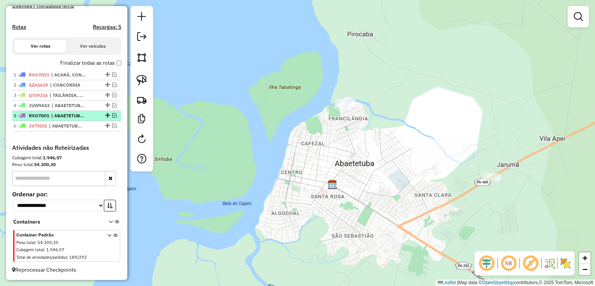
scroll to position [221, 0]
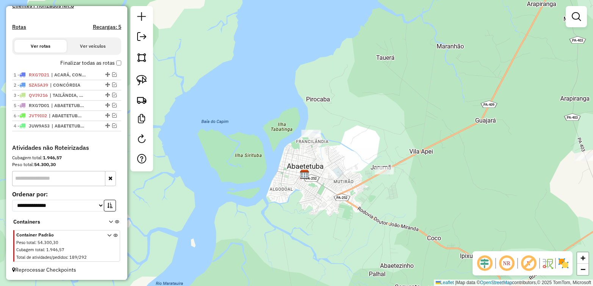
drag, startPoint x: 105, startPoint y: 103, endPoint x: 96, endPoint y: 131, distance: 29.4
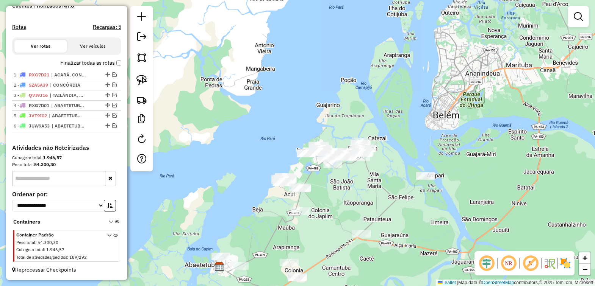
drag, startPoint x: 367, startPoint y: 125, endPoint x: 314, endPoint y: 247, distance: 132.6
click at [314, 247] on div "Janela de atendimento Grade de atendimento Capacidade Transportadoras Veículos …" at bounding box center [297, 143] width 595 height 286
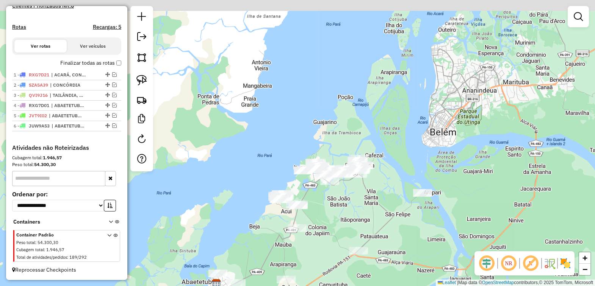
drag, startPoint x: 317, startPoint y: 233, endPoint x: 311, endPoint y: 237, distance: 6.7
click at [313, 252] on div "Janela de atendimento Grade de atendimento Capacidade Transportadoras Veículos …" at bounding box center [297, 143] width 595 height 286
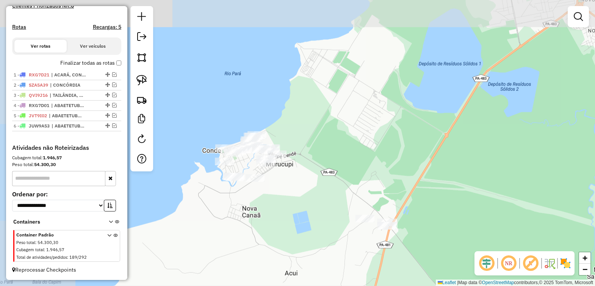
drag, startPoint x: 322, startPoint y: 181, endPoint x: 425, endPoint y: 251, distance: 124.4
click at [425, 251] on div "Janela de atendimento Grade de atendimento Capacidade Transportadoras Veículos …" at bounding box center [297, 143] width 595 height 286
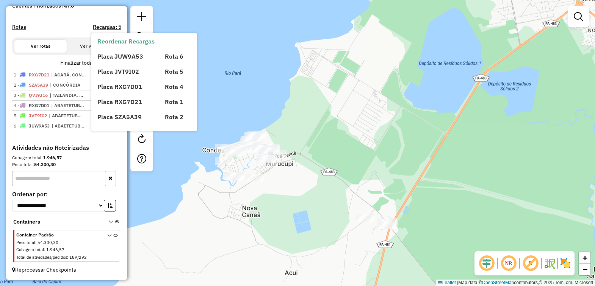
click at [142, 78] on div "Placa JUW9A53 Rota 6 Placa JVT9I02 Rota 5 Placa RXG7D01 Rota 4 Placa RXG7D21 Ro…" at bounding box center [150, 84] width 106 height 76
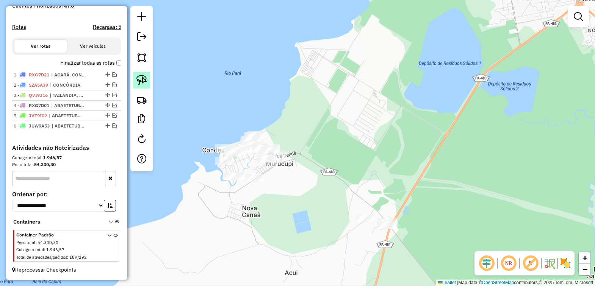
click at [143, 78] on img at bounding box center [141, 80] width 11 height 11
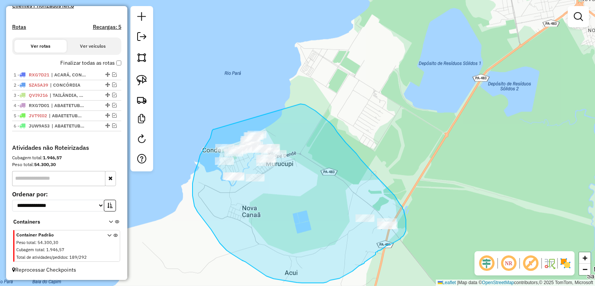
drag, startPoint x: 213, startPoint y: 130, endPoint x: 277, endPoint y: 100, distance: 70.3
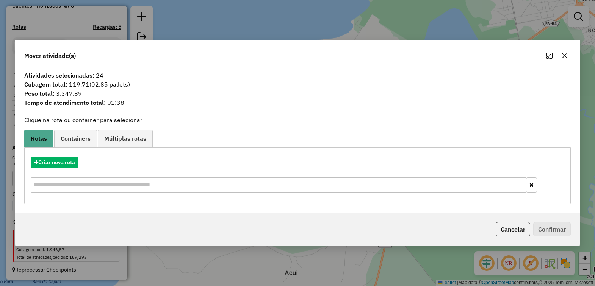
click at [562, 56] on icon "button" at bounding box center [564, 56] width 6 height 6
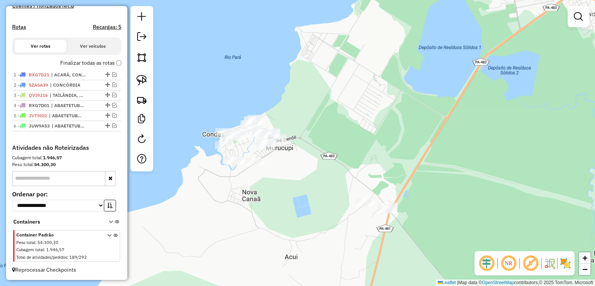
drag, startPoint x: 345, startPoint y: 135, endPoint x: 341, endPoint y: 61, distance: 74.0
click at [341, 61] on div "Janela de atendimento Grade de atendimento Capacidade Transportadoras Veículos …" at bounding box center [297, 143] width 595 height 286
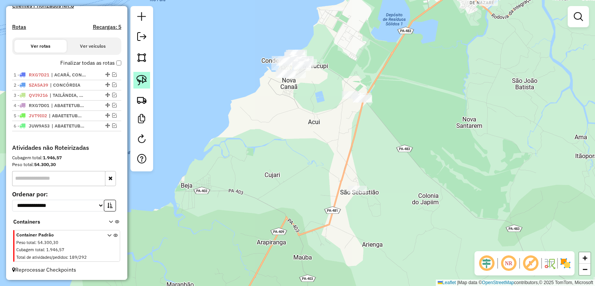
click at [143, 78] on img at bounding box center [141, 80] width 11 height 11
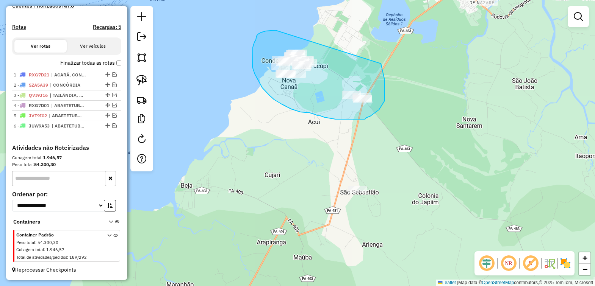
drag, startPoint x: 275, startPoint y: 30, endPoint x: 377, endPoint y: 53, distance: 104.5
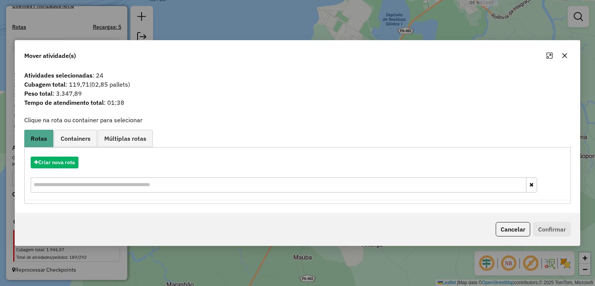
click at [567, 57] on button "button" at bounding box center [564, 56] width 12 height 12
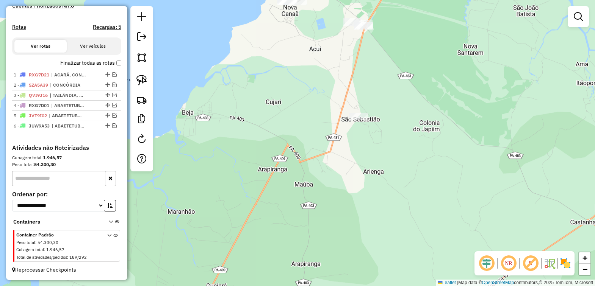
drag, startPoint x: 343, startPoint y: 148, endPoint x: 344, endPoint y: 90, distance: 57.6
click at [344, 90] on div "Janela de atendimento Grade de atendimento Capacidade Transportadoras Veículos …" at bounding box center [297, 143] width 595 height 286
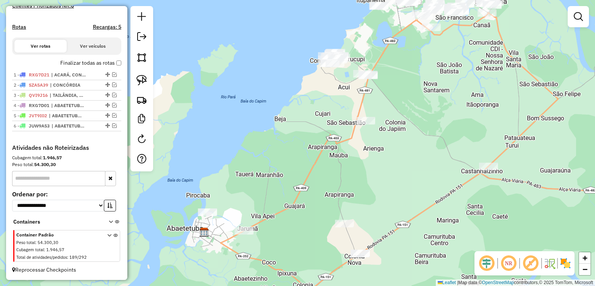
drag, startPoint x: 333, startPoint y: 124, endPoint x: 319, endPoint y: 205, distance: 82.3
click at [319, 205] on div "Janela de atendimento Grade de atendimento Capacidade Transportadoras Veículos …" at bounding box center [297, 143] width 595 height 286
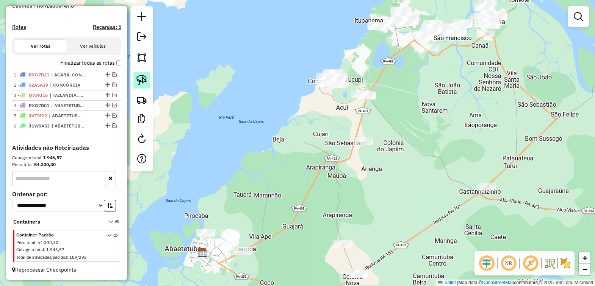
click at [141, 82] on img at bounding box center [141, 80] width 11 height 11
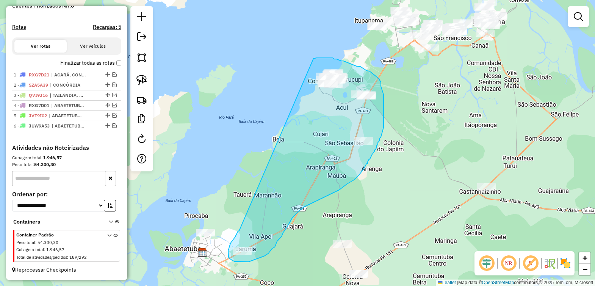
drag, startPoint x: 239, startPoint y: 231, endPoint x: 313, endPoint y: 59, distance: 187.7
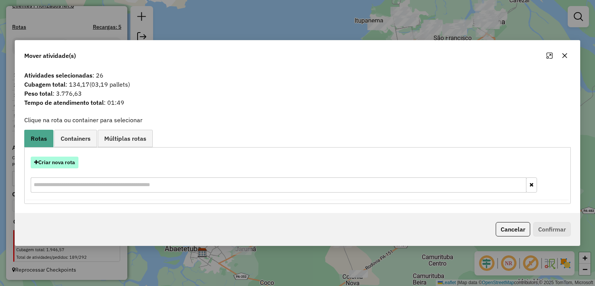
click at [59, 160] on button "Criar nova rota" at bounding box center [55, 163] width 48 height 12
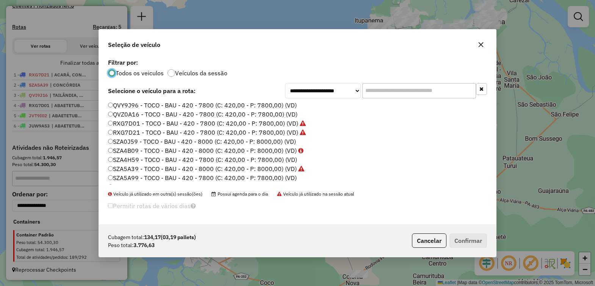
scroll to position [262, 0]
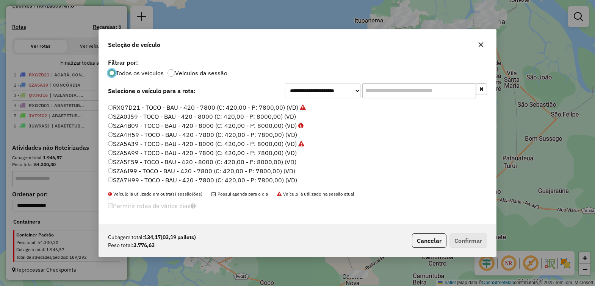
click at [133, 168] on label "SZA6I99 - TOCO - BAU - 420 - 7800 (C: 420,00 - P: 7800,00) (VD)" at bounding box center [201, 171] width 187 height 9
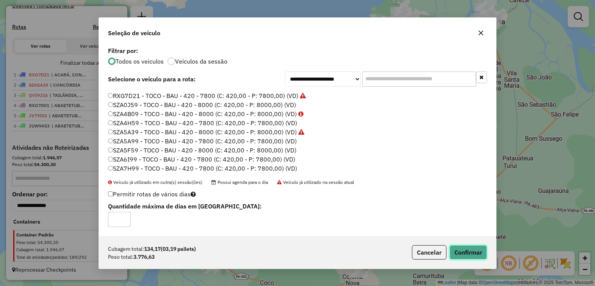
click at [464, 253] on button "Confirmar" at bounding box center [467, 252] width 37 height 14
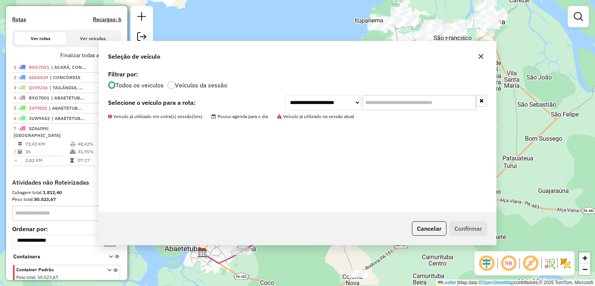
scroll to position [232, 0]
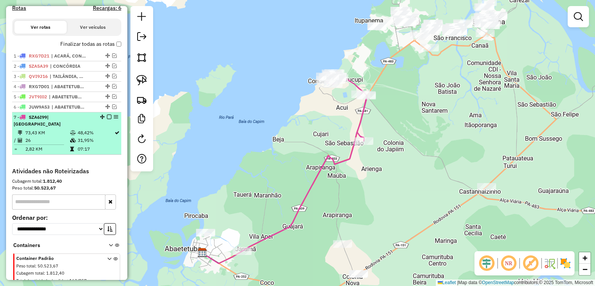
click at [107, 119] on em at bounding box center [109, 117] width 5 height 5
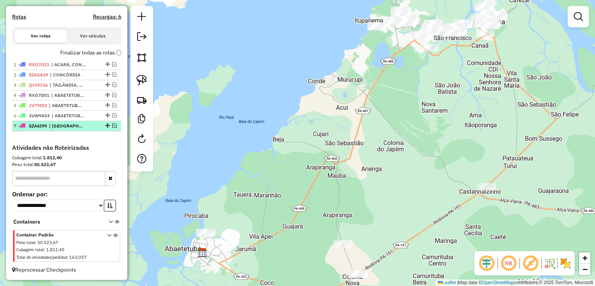
scroll to position [231, 0]
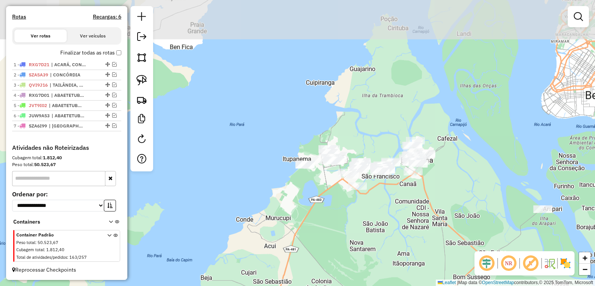
drag, startPoint x: 408, startPoint y: 122, endPoint x: 342, endPoint y: 260, distance: 153.0
click at [342, 260] on div "Janela de atendimento Grade de atendimento Capacidade Transportadoras Veículos …" at bounding box center [297, 143] width 595 height 286
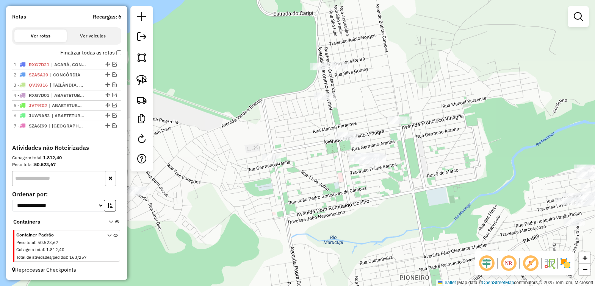
drag, startPoint x: 351, startPoint y: 180, endPoint x: 327, endPoint y: 292, distance: 114.3
click at [327, 286] on html "Aguarde... Pop-up bloqueado! Seu navegador bloqueou automáticamente a abertura …" at bounding box center [297, 143] width 595 height 286
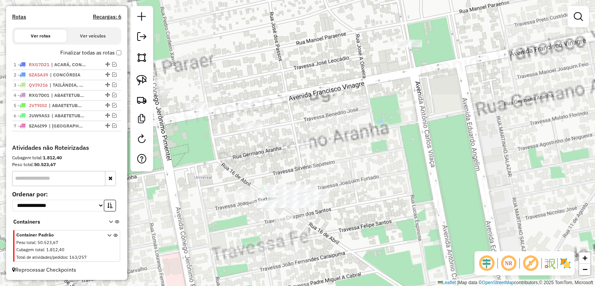
drag, startPoint x: 409, startPoint y: 192, endPoint x: 413, endPoint y: 156, distance: 36.6
click at [413, 156] on div "Janela de atendimento Grade de atendimento Capacidade Transportadoras Veículos …" at bounding box center [297, 143] width 595 height 286
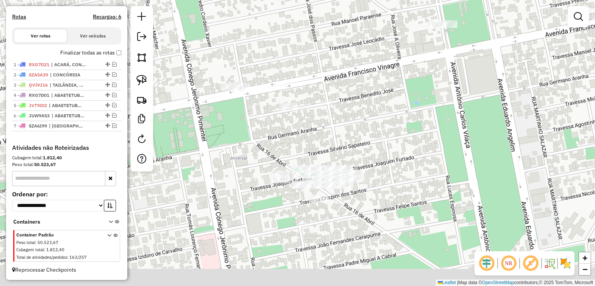
drag, startPoint x: 268, startPoint y: 231, endPoint x: 365, endPoint y: 168, distance: 115.5
click at [362, 169] on div "Janela de atendimento Grade de atendimento Capacidade Transportadoras Veículos …" at bounding box center [297, 143] width 595 height 286
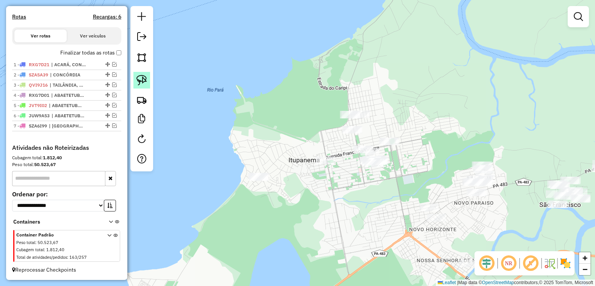
click at [139, 81] on img at bounding box center [141, 80] width 11 height 11
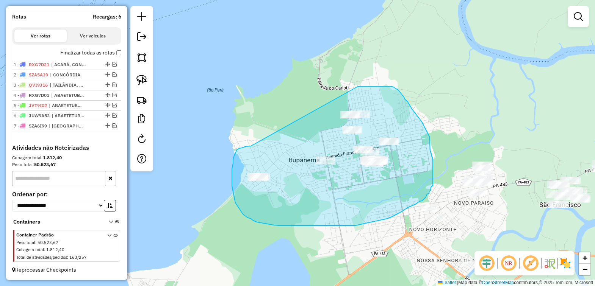
drag, startPoint x: 249, startPoint y: 146, endPoint x: 358, endPoint y: 86, distance: 124.1
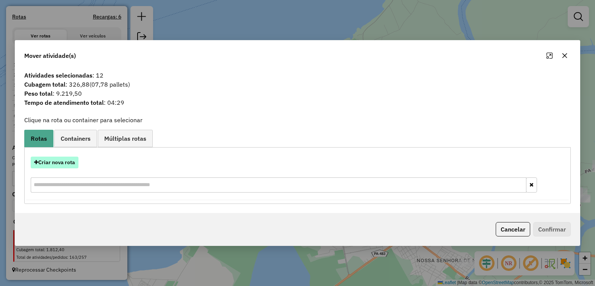
click at [48, 163] on button "Criar nova rota" at bounding box center [55, 163] width 48 height 12
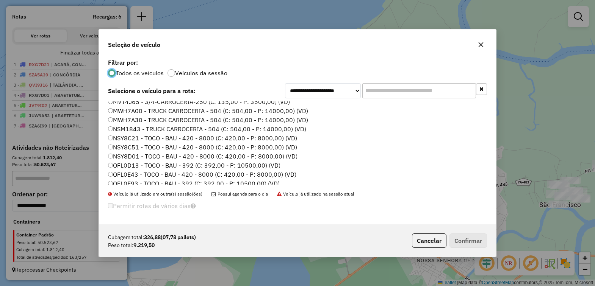
scroll to position [142, 0]
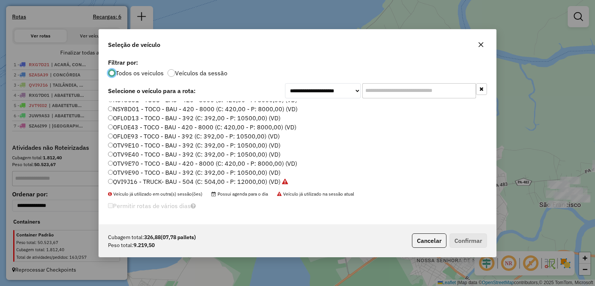
click at [124, 156] on label "OTV9E40 - TOCO - BAU - 392 (C: 392,00 - P: 10500,00) (VD)" at bounding box center [194, 154] width 172 height 9
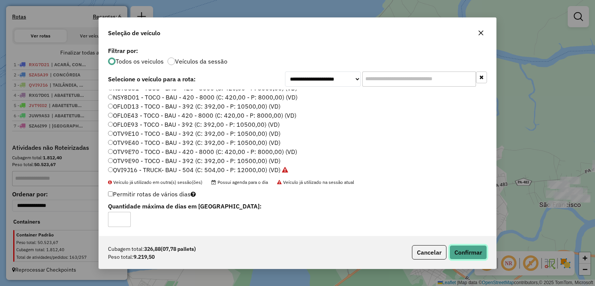
click at [470, 250] on button "Confirmar" at bounding box center [467, 252] width 37 height 14
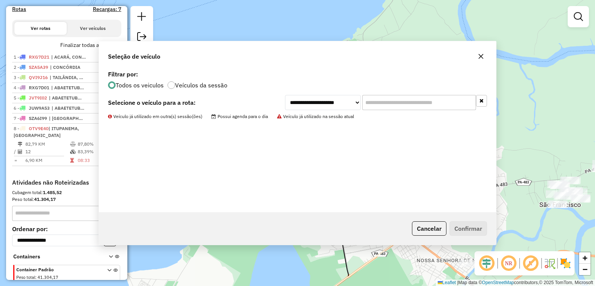
scroll to position [232, 0]
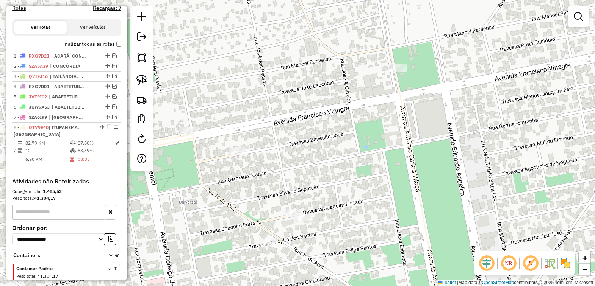
drag, startPoint x: 405, startPoint y: 186, endPoint x: 394, endPoint y: 111, distance: 75.7
click at [394, 111] on div "Janela de atendimento Grade de atendimento Capacidade Transportadoras Veículos …" at bounding box center [297, 143] width 595 height 286
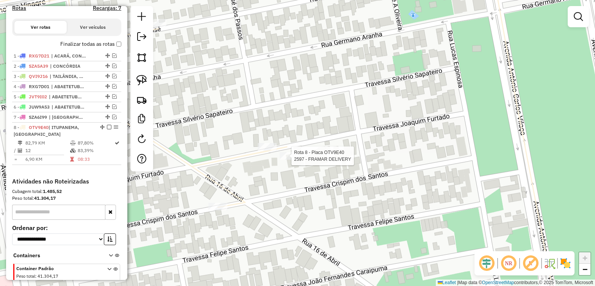
select select "**********"
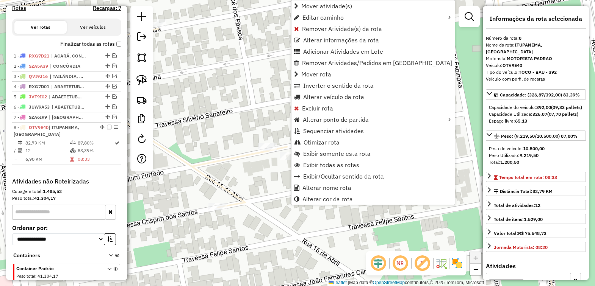
scroll to position [273, 0]
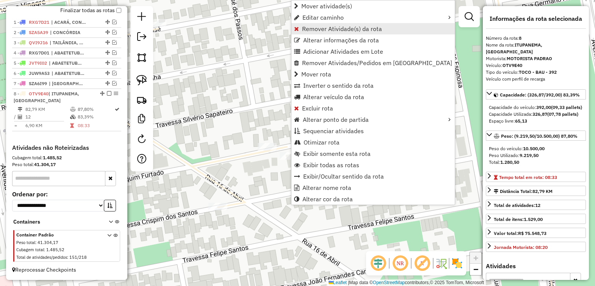
click at [334, 27] on span "Remover Atividade(s) da rota" at bounding box center [342, 29] width 80 height 6
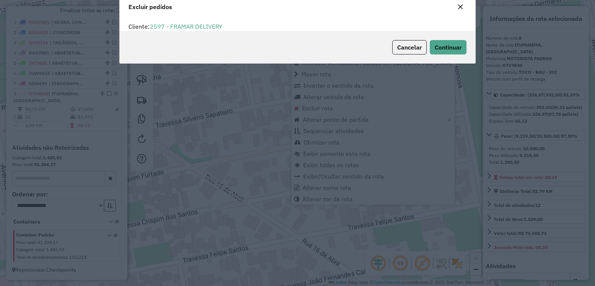
scroll to position [0, 0]
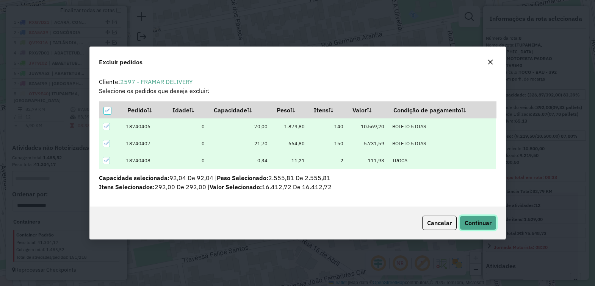
click at [470, 220] on span "Continuar" at bounding box center [477, 223] width 27 height 8
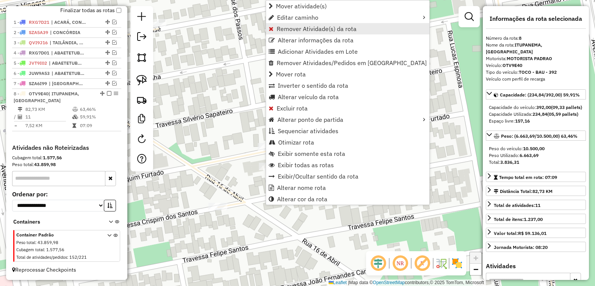
click at [309, 27] on span "Remover Atividade(s) da rota" at bounding box center [317, 29] width 80 height 6
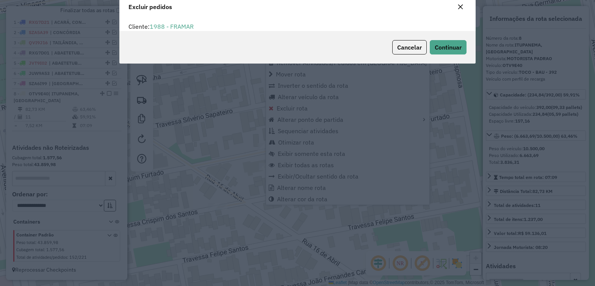
scroll to position [27, 0]
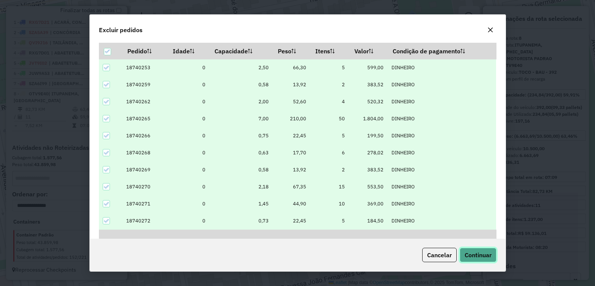
click at [483, 259] on button "Continuar" at bounding box center [477, 255] width 37 height 14
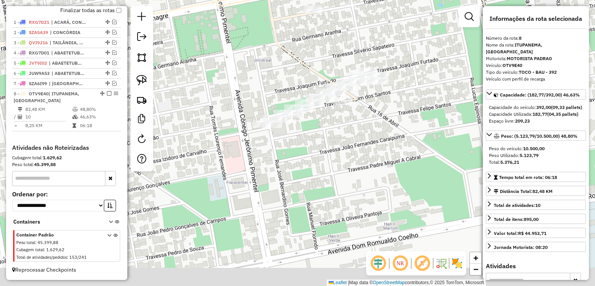
drag, startPoint x: 364, startPoint y: 189, endPoint x: 409, endPoint y: 124, distance: 79.4
click at [409, 124] on div "Janela de atendimento Grade de atendimento Capacidade Transportadoras Veículos …" at bounding box center [297, 143] width 595 height 286
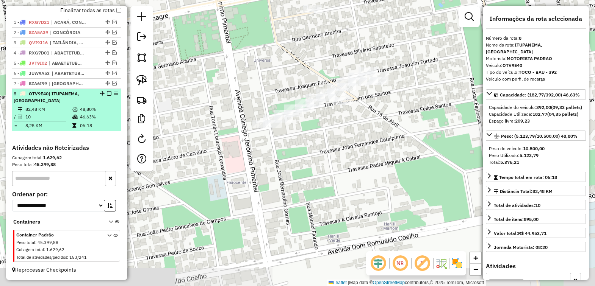
click at [79, 94] on span "| ITUPANEMA, VILA DOS CABANOS" at bounding box center [47, 97] width 66 height 12
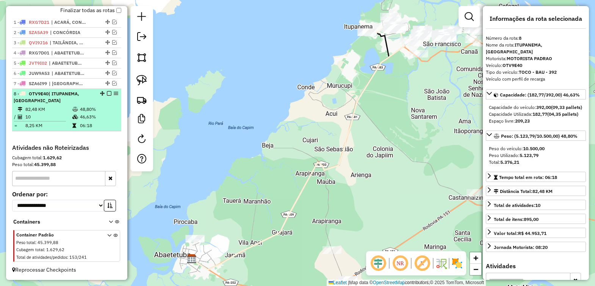
click at [107, 93] on em at bounding box center [109, 93] width 5 height 5
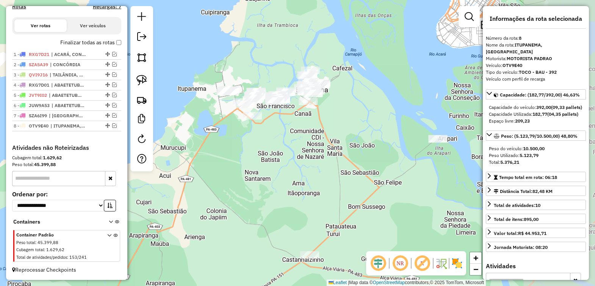
drag, startPoint x: 393, startPoint y: 101, endPoint x: 116, endPoint y: 227, distance: 304.6
click at [117, 227] on hb-router-mapa "Informações da Sessão 991223 - 19/08/2025 Criação: 18/08/2025 18:30 Depósito: O…" at bounding box center [297, 143] width 595 height 286
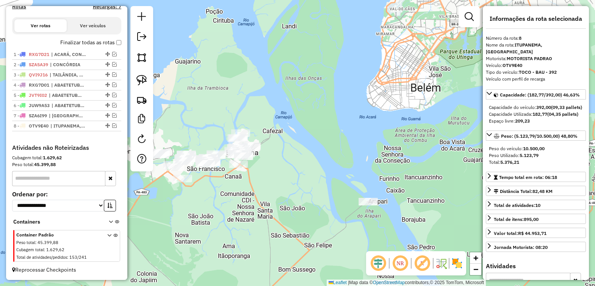
drag, startPoint x: 241, startPoint y: 236, endPoint x: 297, endPoint y: 230, distance: 57.1
click at [294, 230] on div "Janela de atendimento Grade de atendimento Capacidade Transportadoras Veículos …" at bounding box center [297, 143] width 595 height 286
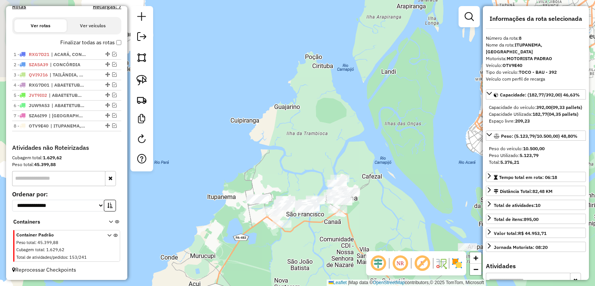
drag, startPoint x: 240, startPoint y: 205, endPoint x: 329, endPoint y: 252, distance: 100.6
click at [324, 252] on div "Janela de atendimento Grade de atendimento Capacidade Transportadoras Veículos …" at bounding box center [297, 143] width 595 height 286
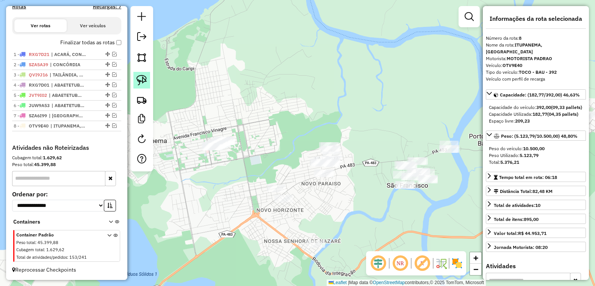
click at [139, 80] on img at bounding box center [141, 80] width 11 height 11
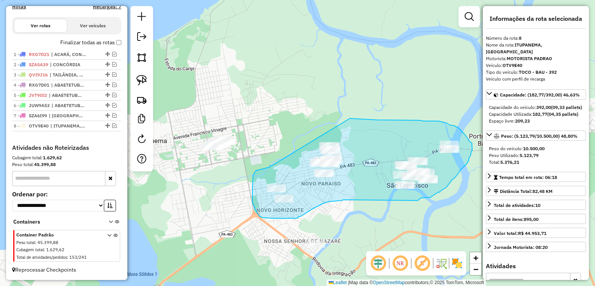
drag, startPoint x: 271, startPoint y: 166, endPoint x: 331, endPoint y: 120, distance: 75.2
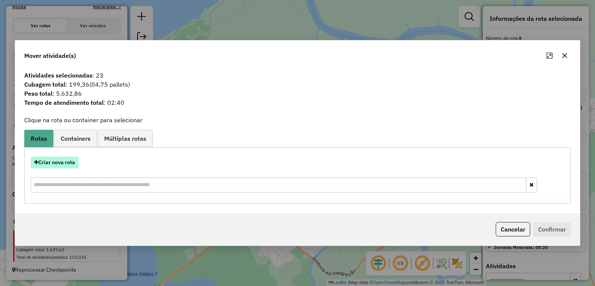
click at [63, 164] on button "Criar nova rota" at bounding box center [55, 163] width 48 height 12
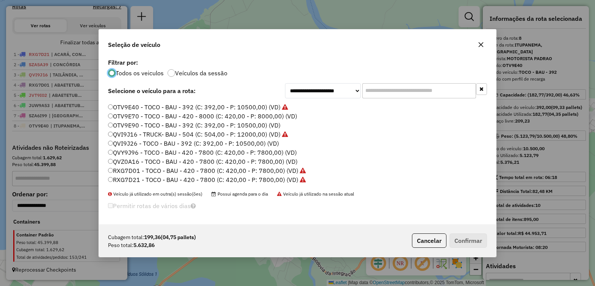
scroll to position [262, 0]
click at [136, 136] on label "SZA4H59 - TOCO - BAU - 420 - 7800 (C: 420,00 - P: 7800,00) (VD)" at bounding box center [202, 134] width 189 height 9
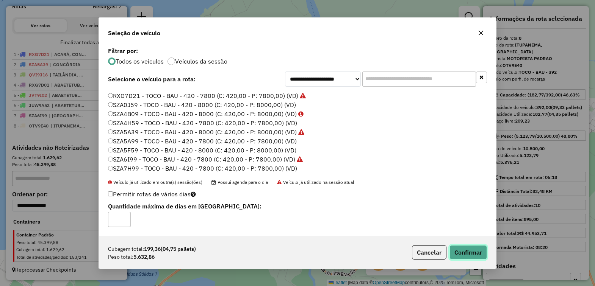
click at [468, 250] on button "Confirmar" at bounding box center [467, 252] width 37 height 14
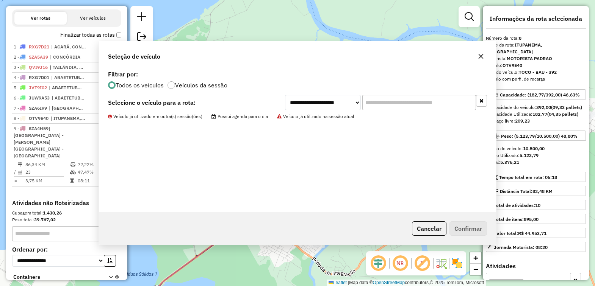
scroll to position [291, 0]
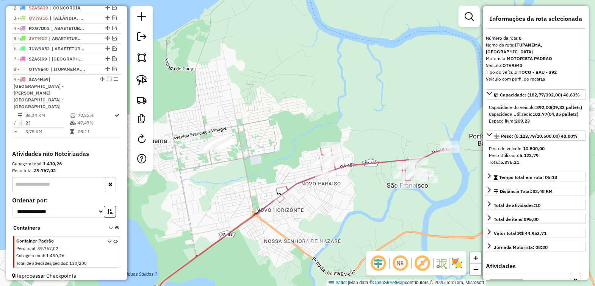
drag, startPoint x: 379, startPoint y: 200, endPoint x: 355, endPoint y: 187, distance: 26.4
click at [355, 187] on div "Janela de atendimento Grade de atendimento Capacidade Transportadoras Veículos …" at bounding box center [297, 143] width 595 height 286
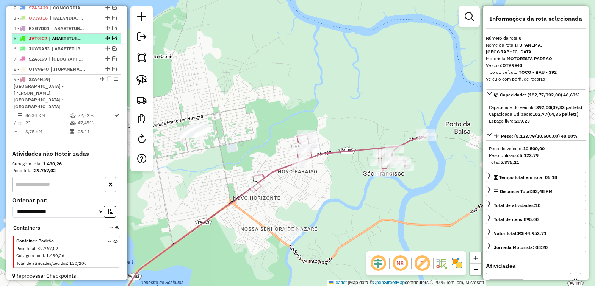
click at [107, 81] on em at bounding box center [109, 79] width 5 height 5
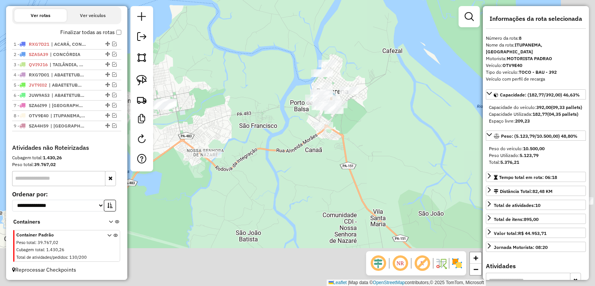
drag, startPoint x: 406, startPoint y: 211, endPoint x: 284, endPoint y: 166, distance: 130.0
click at [284, 166] on div "Janela de atendimento Grade de atendimento Capacidade Transportadoras Veículos …" at bounding box center [297, 143] width 595 height 286
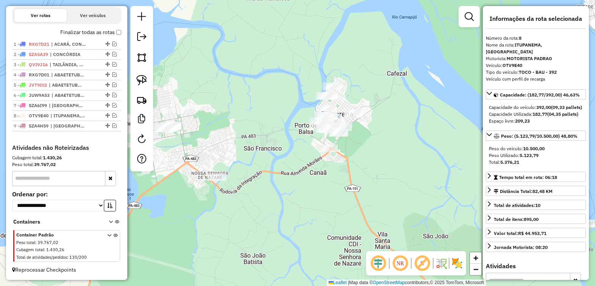
drag, startPoint x: 290, startPoint y: 189, endPoint x: 309, endPoint y: 188, distance: 19.4
click at [308, 188] on div "Janela de atendimento Grade de atendimento Capacidade Transportadoras Veículos …" at bounding box center [297, 143] width 595 height 286
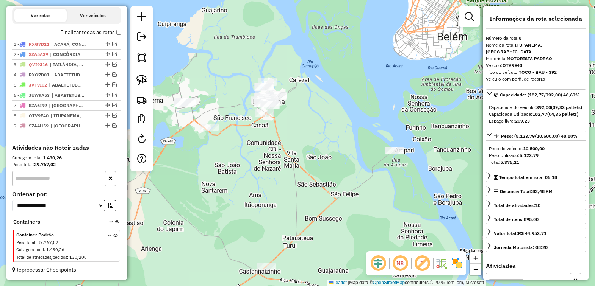
drag, startPoint x: 315, startPoint y: 223, endPoint x: 261, endPoint y: 169, distance: 77.1
click at [261, 169] on div "Janela de atendimento Grade de atendimento Capacidade Transportadoras Veículos …" at bounding box center [297, 143] width 595 height 286
click at [144, 77] on img at bounding box center [141, 80] width 11 height 11
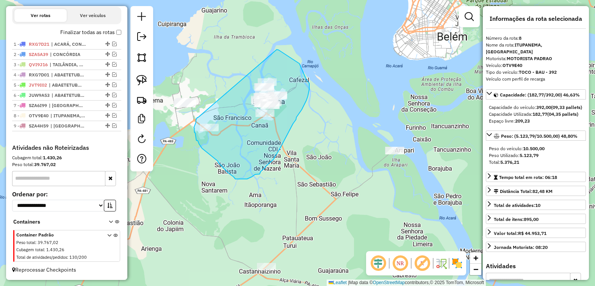
drag, startPoint x: 198, startPoint y: 117, endPoint x: 277, endPoint y: 50, distance: 103.7
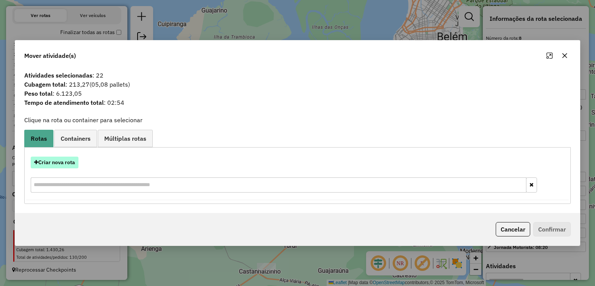
click at [47, 163] on button "Criar nova rota" at bounding box center [55, 163] width 48 height 12
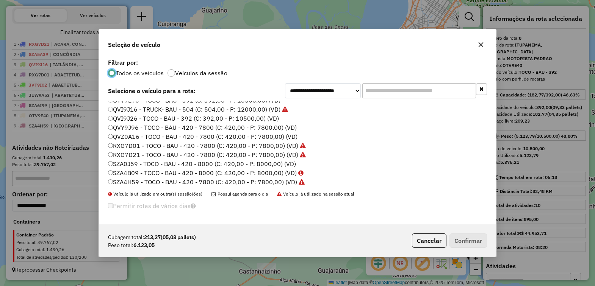
scroll to position [167, 0]
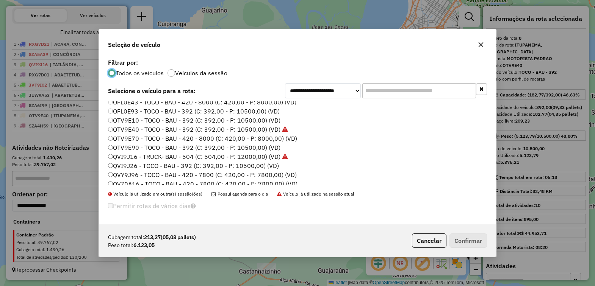
click at [120, 137] on label "OTV9E70 - TOCO - BAU - 420 - 8000 (C: 420,00 - P: 8000,00) (VD)" at bounding box center [202, 138] width 189 height 9
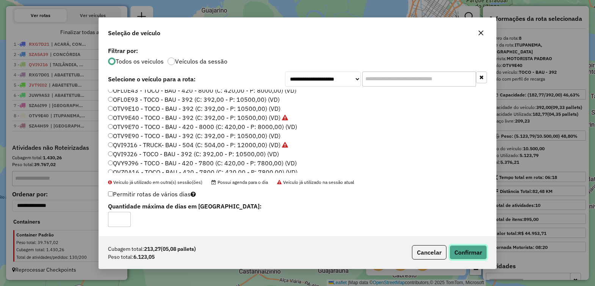
click at [461, 248] on button "Confirmar" at bounding box center [467, 252] width 37 height 14
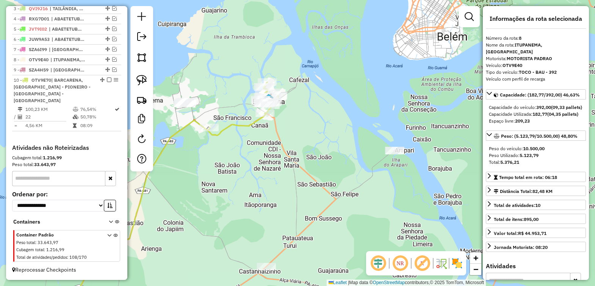
scroll to position [301, 0]
click at [107, 82] on em at bounding box center [109, 80] width 5 height 5
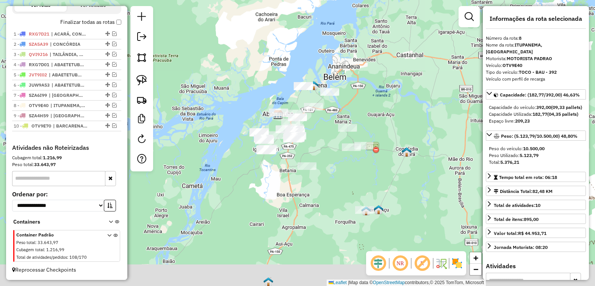
drag, startPoint x: 323, startPoint y: 235, endPoint x: 316, endPoint y: 145, distance: 90.0
click at [316, 145] on div "Janela de atendimento Grade de atendimento Capacidade Transportadoras Veículos …" at bounding box center [297, 143] width 595 height 286
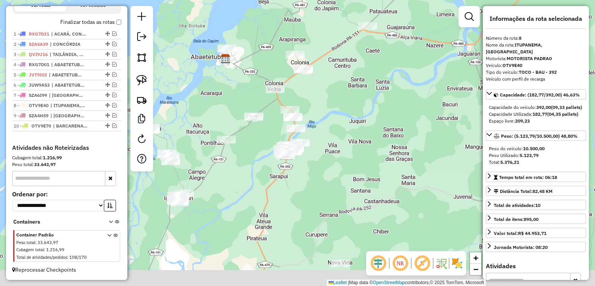
drag, startPoint x: 350, startPoint y: 163, endPoint x: 345, endPoint y: 126, distance: 37.6
click at [345, 126] on div "Janela de atendimento Grade de atendimento Capacidade Transportadoras Veículos …" at bounding box center [297, 143] width 595 height 286
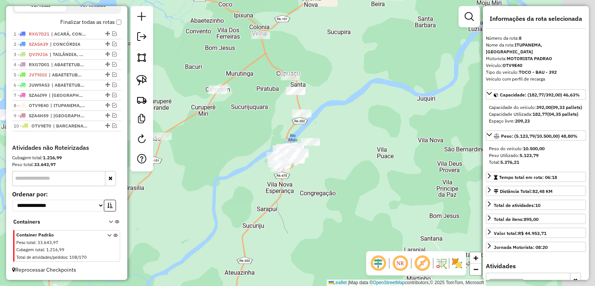
drag, startPoint x: 372, startPoint y: 88, endPoint x: 316, endPoint y: 50, distance: 68.0
click at [316, 50] on div "Janela de atendimento Grade de atendimento Capacidade Transportadoras Veículos …" at bounding box center [297, 143] width 595 height 286
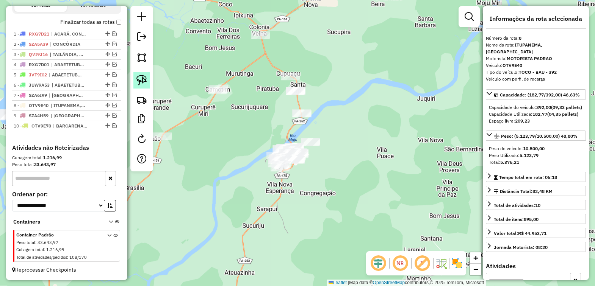
click at [139, 78] on img at bounding box center [141, 80] width 11 height 11
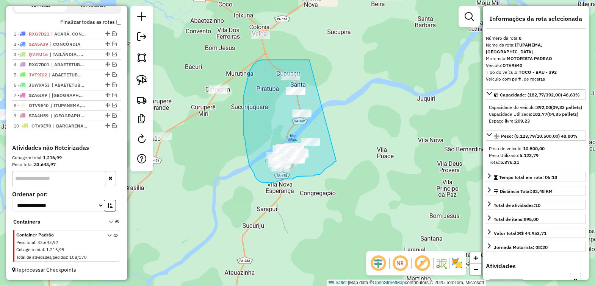
drag, startPoint x: 309, startPoint y: 60, endPoint x: 336, endPoint y: 160, distance: 104.0
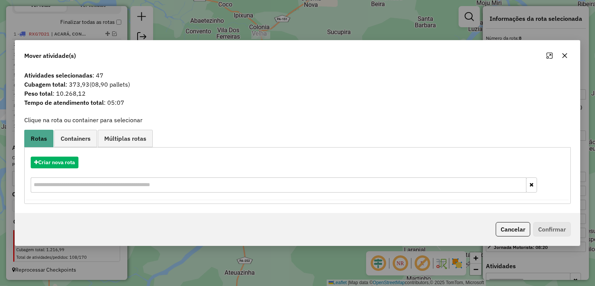
click at [563, 54] on icon "button" at bounding box center [564, 56] width 6 height 6
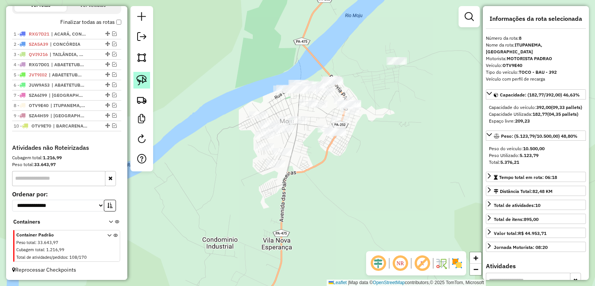
click at [142, 80] on img at bounding box center [141, 80] width 11 height 11
drag, startPoint x: 241, startPoint y: 103, endPoint x: 233, endPoint y: 111, distance: 10.7
drag, startPoint x: 144, startPoint y: 83, endPoint x: 178, endPoint y: 74, distance: 35.2
click at [143, 83] on img at bounding box center [141, 80] width 11 height 11
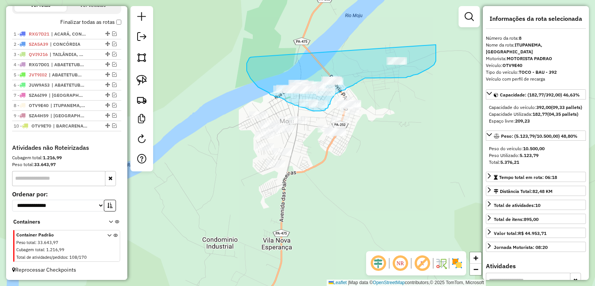
drag, startPoint x: 247, startPoint y: 62, endPoint x: 436, endPoint y: 44, distance: 189.1
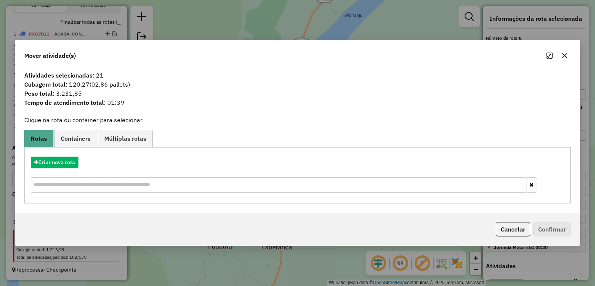
click at [563, 53] on icon "button" at bounding box center [564, 56] width 6 height 6
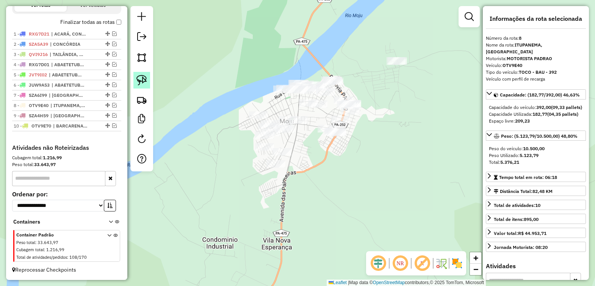
click at [136, 77] on img at bounding box center [141, 80] width 11 height 11
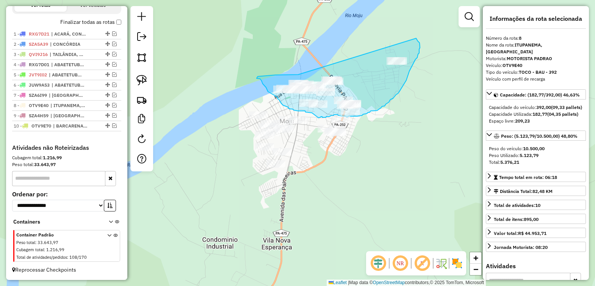
drag, startPoint x: 298, startPoint y: 75, endPoint x: 415, endPoint y: 37, distance: 122.9
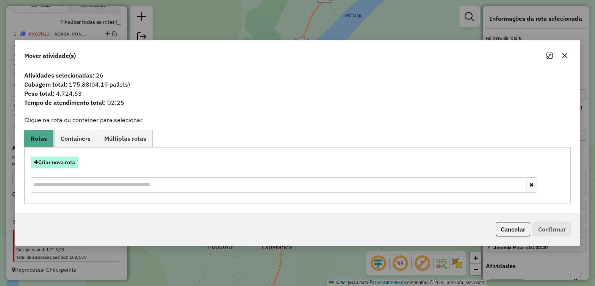
click at [70, 168] on button "Criar nova rota" at bounding box center [55, 163] width 48 height 12
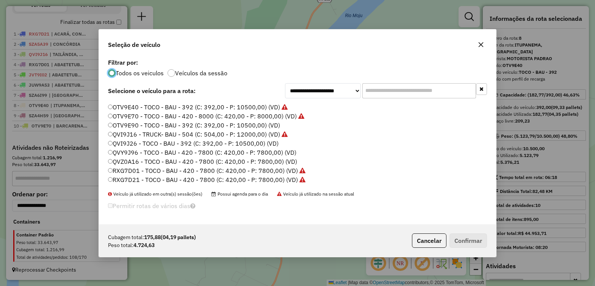
scroll to position [237, 0]
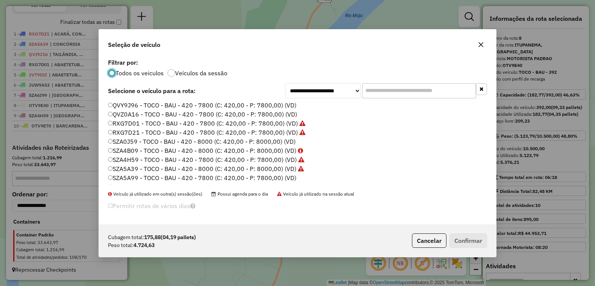
click at [137, 142] on label "SZA0J59 - TOCO - BAU - 420 - 8000 (C: 420,00 - P: 8000,00) (VD)" at bounding box center [201, 141] width 187 height 9
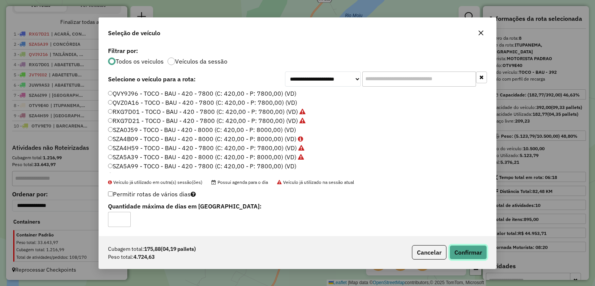
click at [458, 247] on button "Confirmar" at bounding box center [467, 252] width 37 height 14
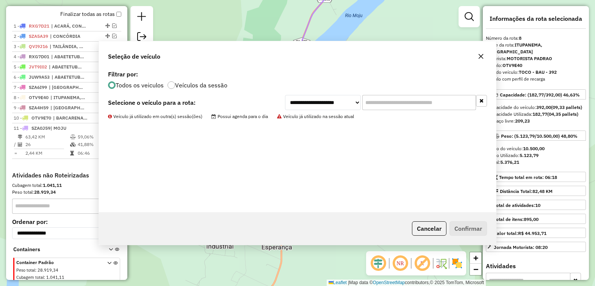
scroll to position [298, 0]
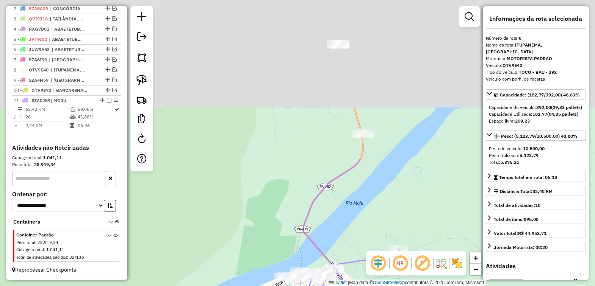
drag, startPoint x: 362, startPoint y: 48, endPoint x: 367, endPoint y: 226, distance: 178.1
click at [364, 226] on div "Janela de atendimento Grade de atendimento Capacidade Transportadoras Veículos …" at bounding box center [297, 143] width 595 height 286
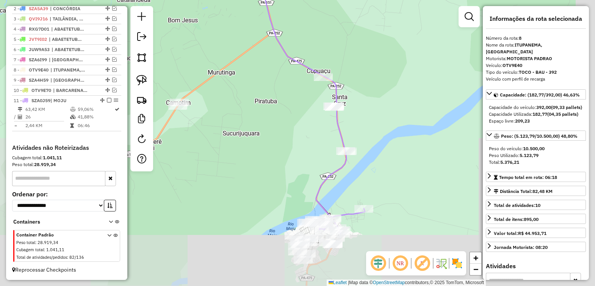
drag, startPoint x: 419, startPoint y: 154, endPoint x: 347, endPoint y: 160, distance: 72.3
click at [347, 160] on div "Janela de atendimento Grade de atendimento Capacidade Transportadoras Veículos …" at bounding box center [297, 143] width 595 height 286
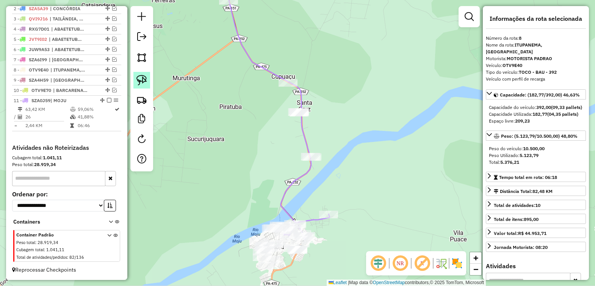
click at [136, 78] on img at bounding box center [141, 80] width 11 height 11
drag, startPoint x: 355, startPoint y: 112, endPoint x: 307, endPoint y: 122, distance: 48.4
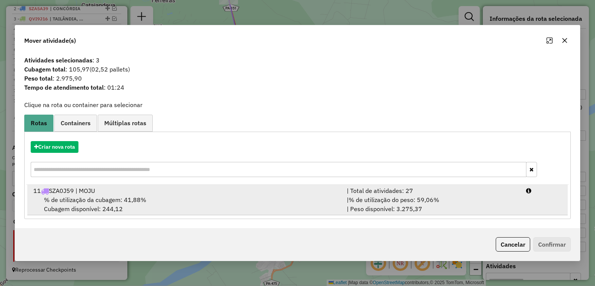
click at [105, 202] on span "% de utilização da cubagem: 41,88%" at bounding box center [95, 200] width 102 height 8
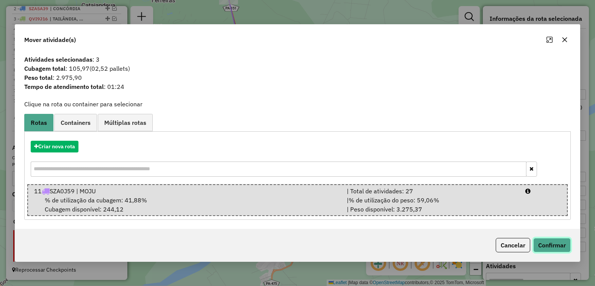
click at [542, 242] on button "Confirmar" at bounding box center [551, 245] width 37 height 14
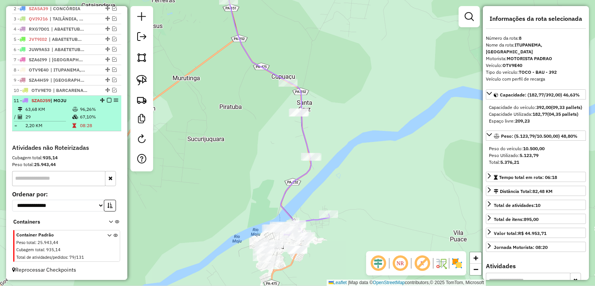
click at [107, 98] on em at bounding box center [109, 100] width 5 height 5
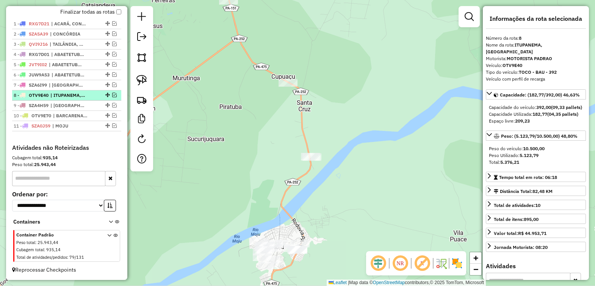
scroll to position [272, 0]
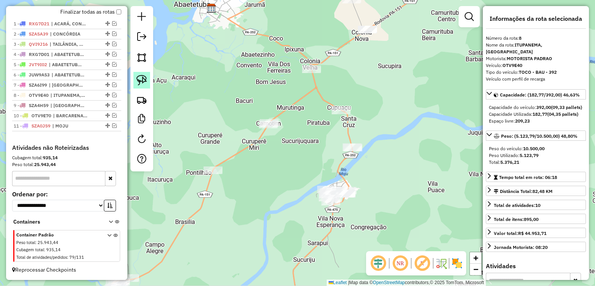
click at [139, 80] on img at bounding box center [141, 80] width 11 height 11
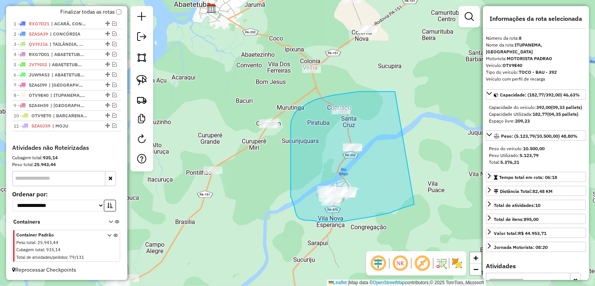
drag, startPoint x: 379, startPoint y: 92, endPoint x: 417, endPoint y: 202, distance: 116.7
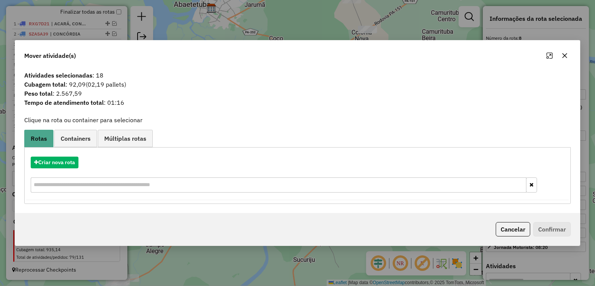
click at [561, 56] on button "button" at bounding box center [564, 56] width 12 height 12
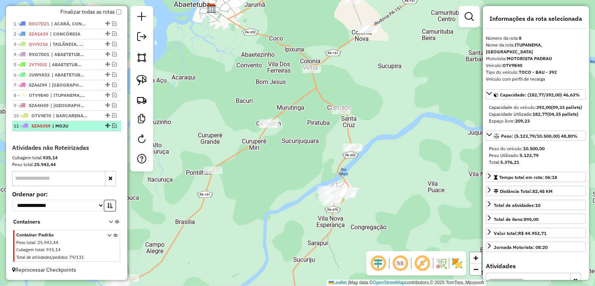
click at [112, 123] on em at bounding box center [114, 125] width 5 height 5
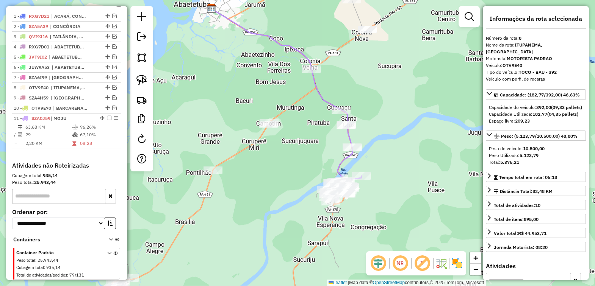
scroll to position [298, 0]
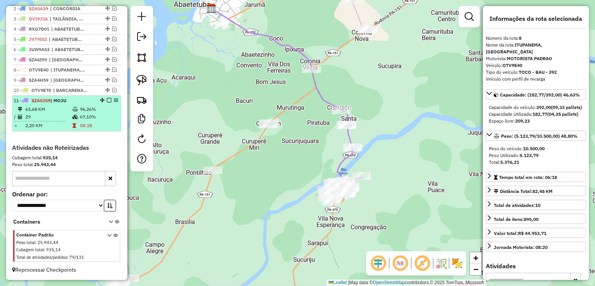
click at [50, 106] on td "63,68 KM" at bounding box center [48, 110] width 47 height 8
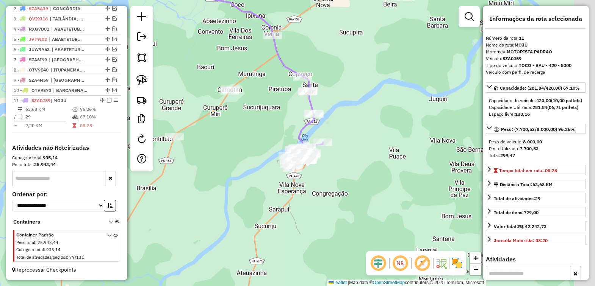
drag, startPoint x: 398, startPoint y: 207, endPoint x: 345, endPoint y: 123, distance: 98.9
click at [344, 123] on div "Janela de atendimento Grade de atendimento Capacidade Transportadoras Veículos …" at bounding box center [297, 143] width 595 height 286
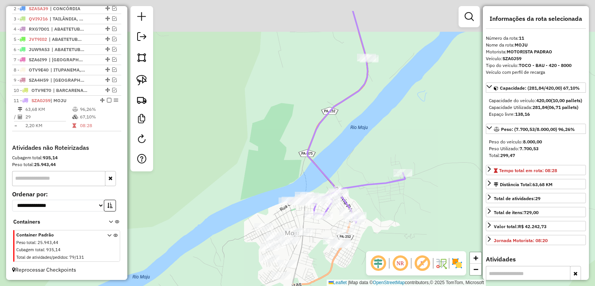
drag, startPoint x: 363, startPoint y: 138, endPoint x: 356, endPoint y: 223, distance: 84.7
click at [355, 223] on div "Janela de atendimento Grade de atendimento Capacidade Transportadoras Veículos …" at bounding box center [297, 143] width 595 height 286
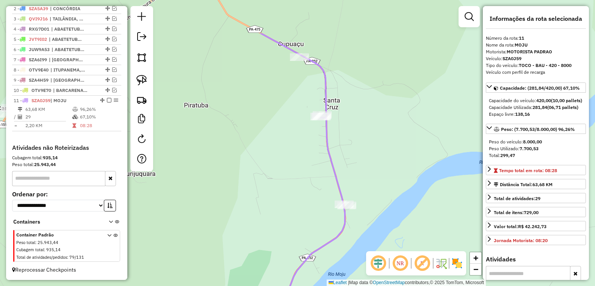
drag, startPoint x: 384, startPoint y: 86, endPoint x: 361, endPoint y: 210, distance: 126.8
click at [361, 210] on div "Janela de atendimento Grade de atendimento Capacidade Transportadoras Veículos …" at bounding box center [297, 143] width 595 height 286
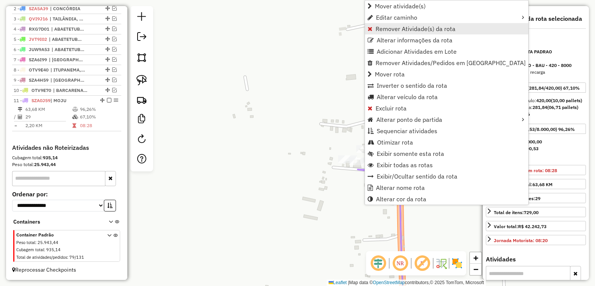
click at [388, 29] on span "Remover Atividade(s) da rota" at bounding box center [415, 29] width 80 height 6
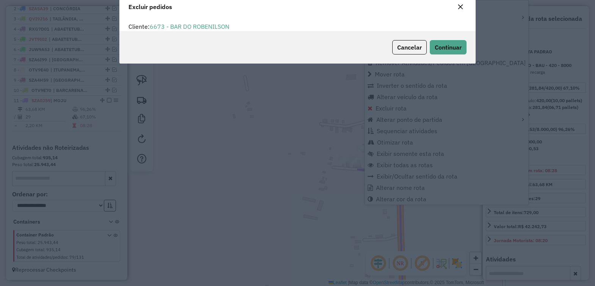
scroll to position [4, 2]
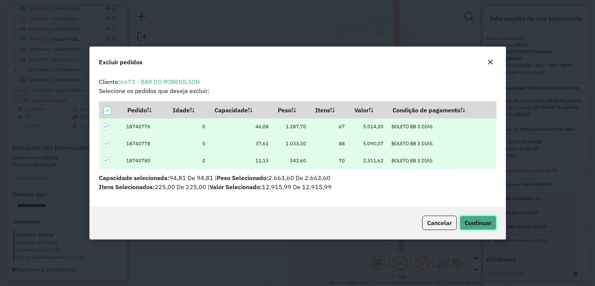
click at [477, 219] on span "Continuar" at bounding box center [477, 223] width 27 height 8
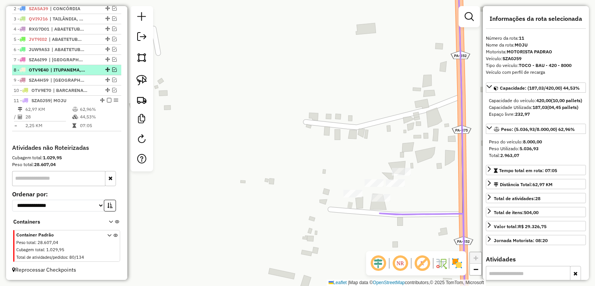
click at [107, 98] on em at bounding box center [109, 100] width 5 height 5
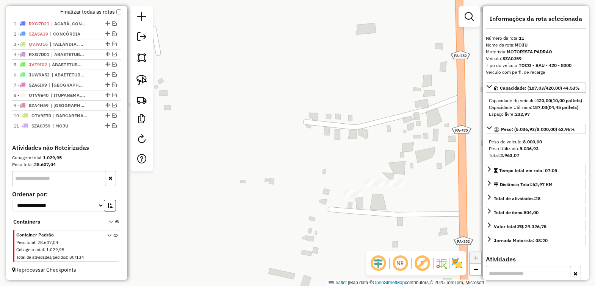
scroll to position [272, 0]
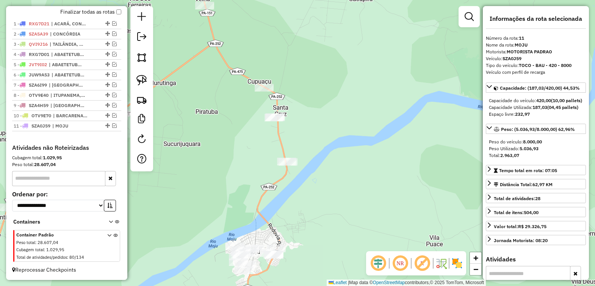
drag, startPoint x: 323, startPoint y: 127, endPoint x: 337, endPoint y: 83, distance: 46.2
click at [336, 84] on div "Janela de atendimento Grade de atendimento Capacidade Transportadoras Veículos …" at bounding box center [297, 143] width 595 height 286
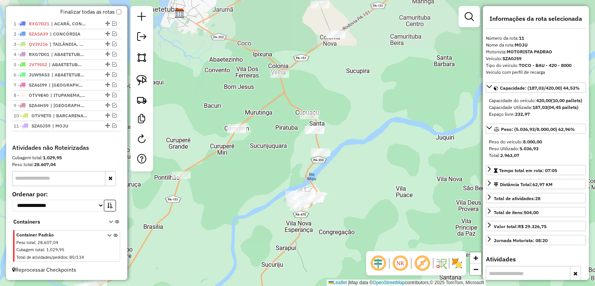
drag, startPoint x: 365, startPoint y: 97, endPoint x: 364, endPoint y: 139, distance: 41.7
click at [364, 139] on div "Janela de atendimento Grade de atendimento Capacidade Transportadoras Veículos …" at bounding box center [297, 143] width 595 height 286
click at [139, 80] on img at bounding box center [141, 80] width 11 height 11
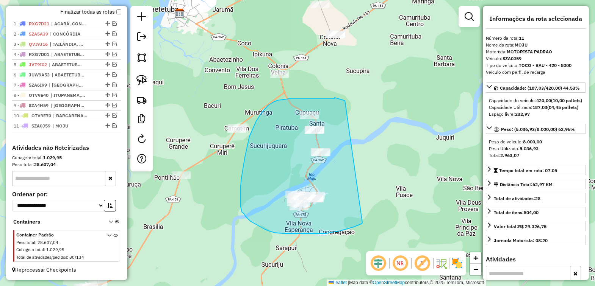
drag, startPoint x: 320, startPoint y: 99, endPoint x: 362, endPoint y: 223, distance: 130.8
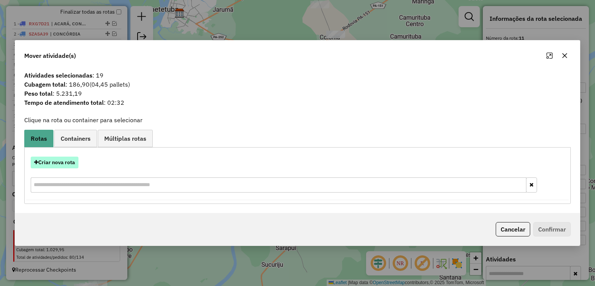
click at [64, 160] on button "Criar nova rota" at bounding box center [55, 163] width 48 height 12
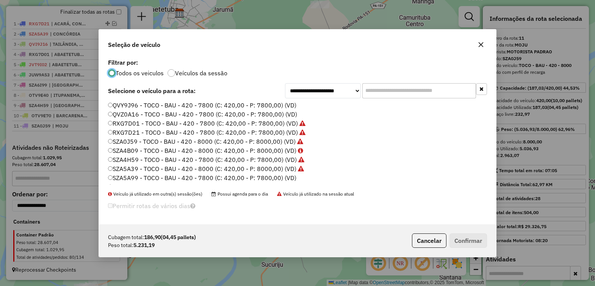
scroll to position [262, 0]
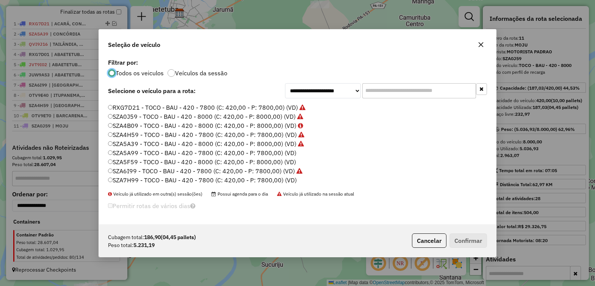
click at [132, 163] on label "SZA5F59 - TOCO - BAU - 420 - 8000 (C: 420,00 - P: 8000,00) (VD)" at bounding box center [202, 162] width 188 height 9
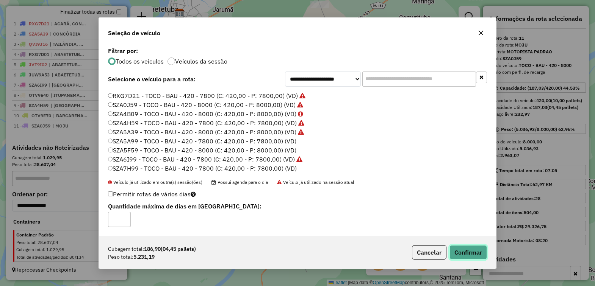
click at [466, 255] on button "Confirmar" at bounding box center [467, 252] width 37 height 14
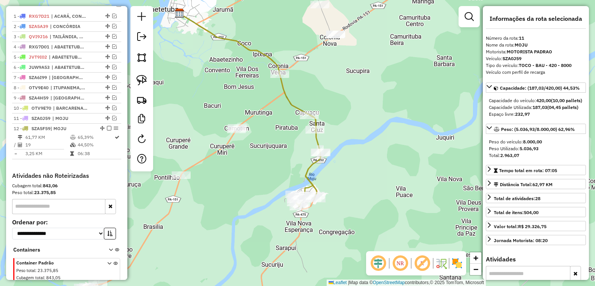
scroll to position [308, 0]
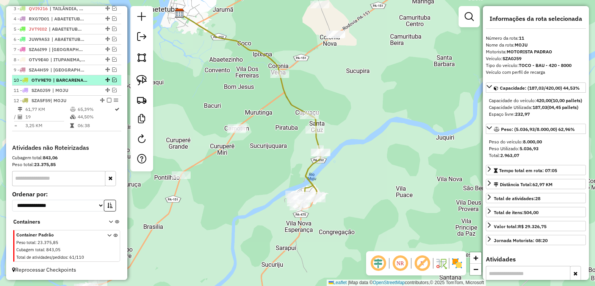
click at [107, 101] on em at bounding box center [109, 100] width 5 height 5
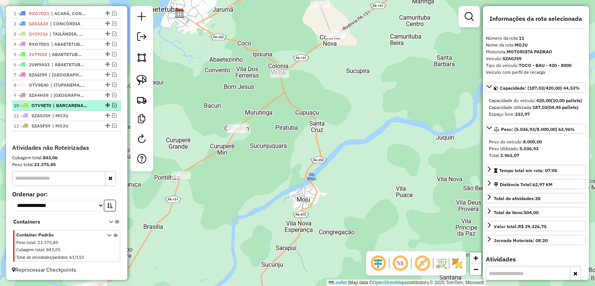
scroll to position [283, 0]
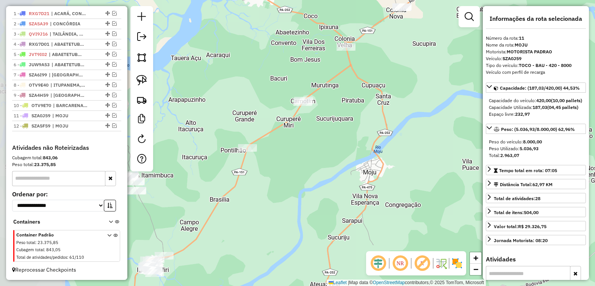
drag, startPoint x: 294, startPoint y: 189, endPoint x: 361, endPoint y: 162, distance: 71.7
click at [361, 162] on div "Janela de atendimento Grade de atendimento Capacidade Transportadoras Veículos …" at bounding box center [297, 143] width 595 height 286
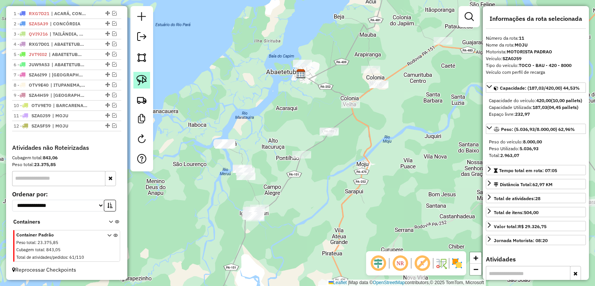
click at [139, 77] on img at bounding box center [141, 80] width 11 height 11
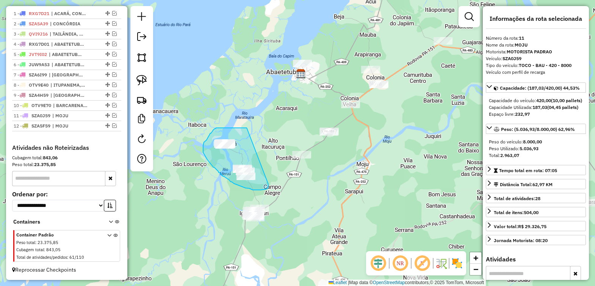
drag, startPoint x: 247, startPoint y: 128, endPoint x: 268, endPoint y: 184, distance: 60.4
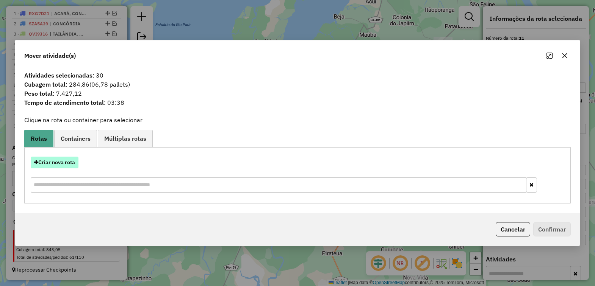
click at [62, 164] on button "Criar nova rota" at bounding box center [55, 163] width 48 height 12
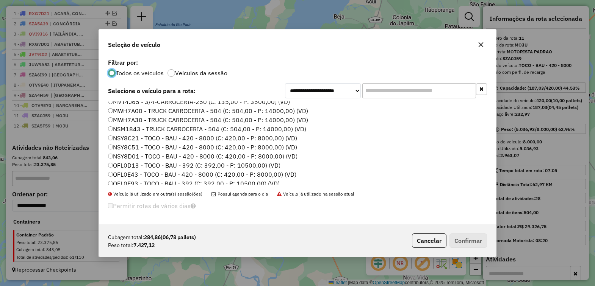
scroll to position [142, 0]
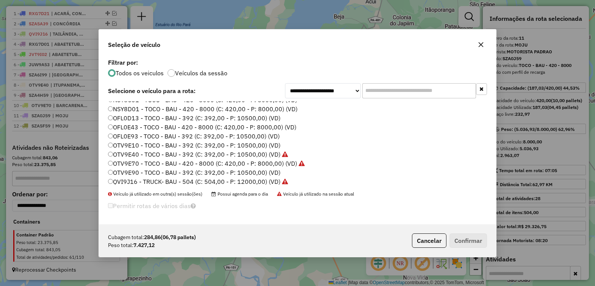
click at [122, 107] on label "NSY8D01 - TOCO - BAU - 420 - 8000 (C: 420,00 - P: 8000,00) (VD)" at bounding box center [202, 109] width 189 height 9
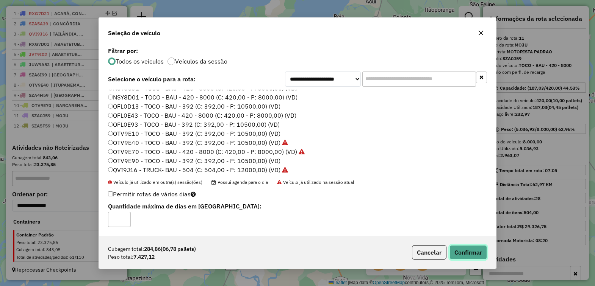
click at [457, 248] on button "Confirmar" at bounding box center [467, 252] width 37 height 14
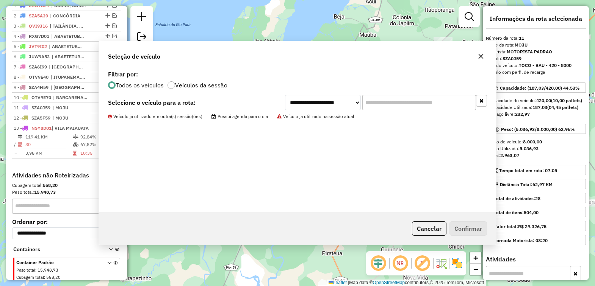
scroll to position [318, 0]
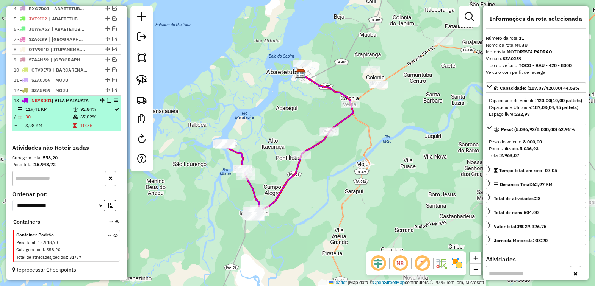
click at [107, 99] on em at bounding box center [109, 100] width 5 height 5
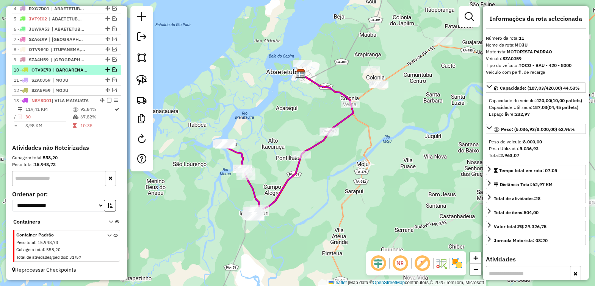
scroll to position [293, 0]
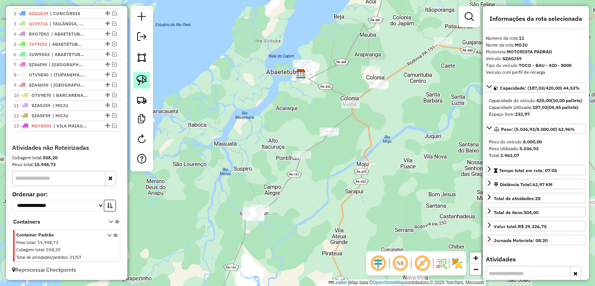
click at [139, 78] on img at bounding box center [141, 80] width 11 height 11
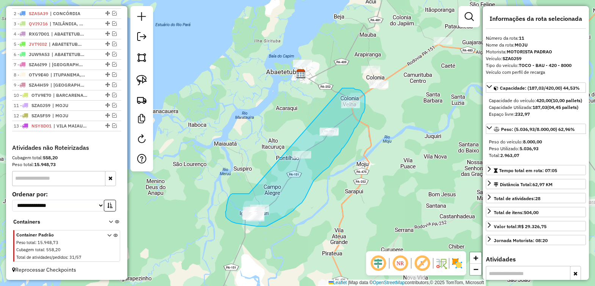
drag, startPoint x: 241, startPoint y: 194, endPoint x: 343, endPoint y: 88, distance: 147.1
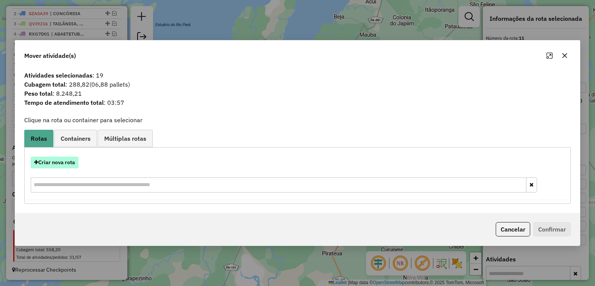
click at [54, 161] on button "Criar nova rota" at bounding box center [55, 163] width 48 height 12
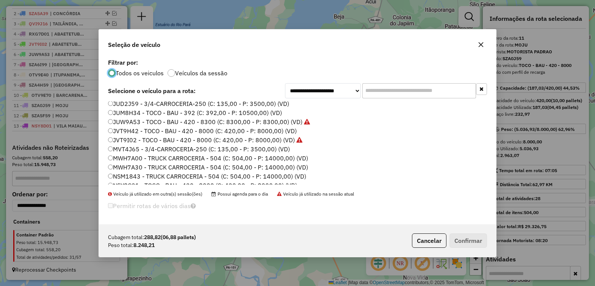
scroll to position [95, 0]
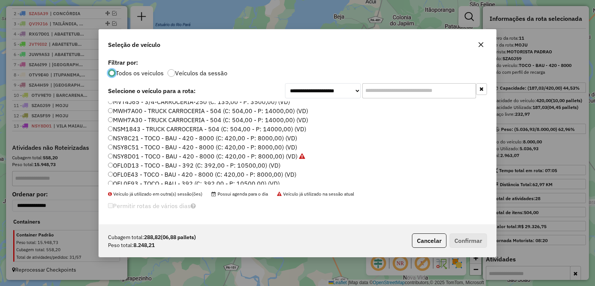
click at [138, 138] on label "NSY8C21 - TOCO - BAU - 420 - 8000 (C: 420,00 - P: 8000,00) (VD)" at bounding box center [202, 138] width 189 height 9
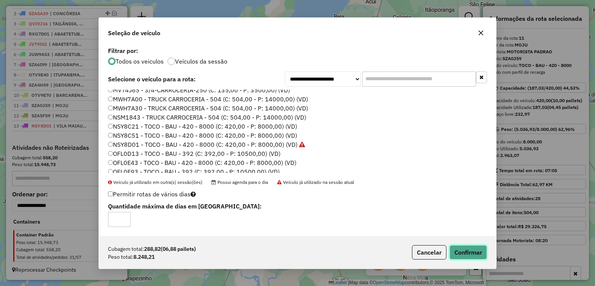
click at [466, 252] on button "Confirmar" at bounding box center [467, 252] width 37 height 14
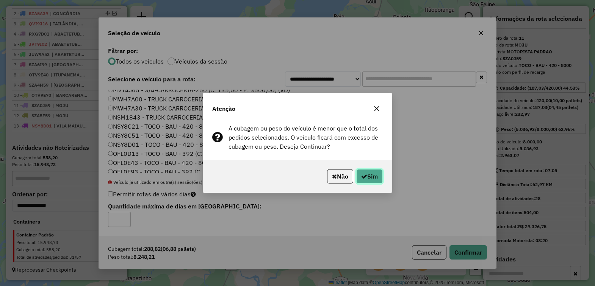
click at [370, 177] on button "Sim" at bounding box center [369, 176] width 27 height 14
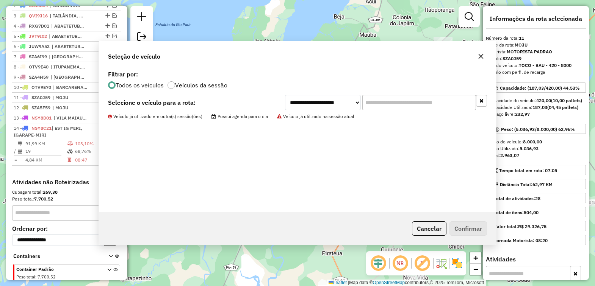
scroll to position [336, 0]
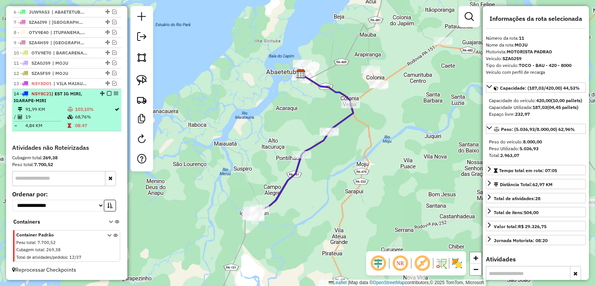
click at [107, 91] on em at bounding box center [109, 93] width 5 height 5
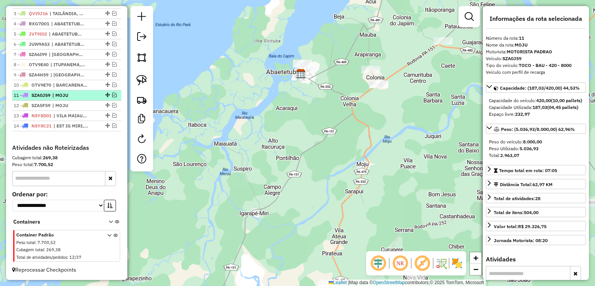
scroll to position [303, 0]
drag, startPoint x: 105, startPoint y: 114, endPoint x: 103, endPoint y: 127, distance: 13.0
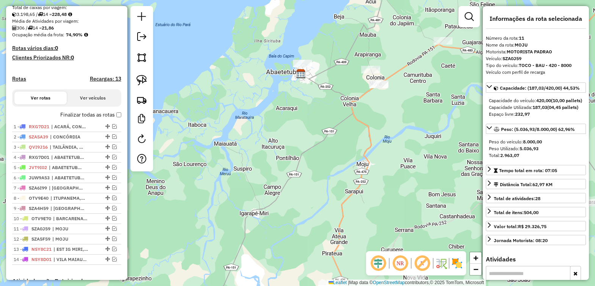
scroll to position [209, 0]
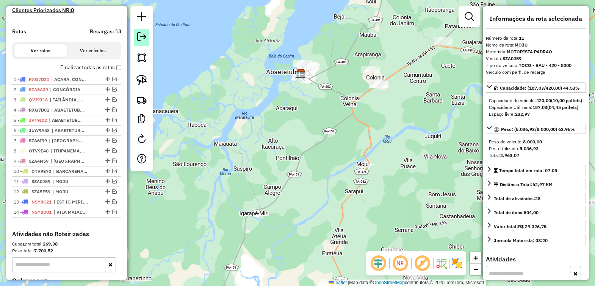
click at [137, 36] on em at bounding box center [141, 36] width 9 height 9
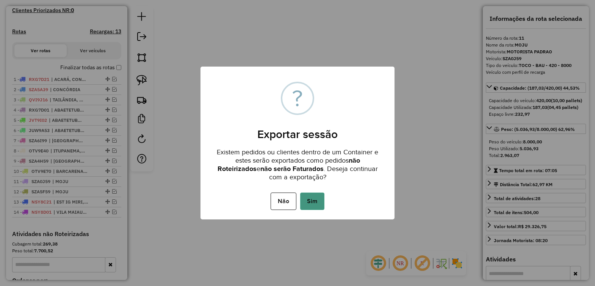
click at [309, 196] on button "Sim" at bounding box center [312, 201] width 24 height 17
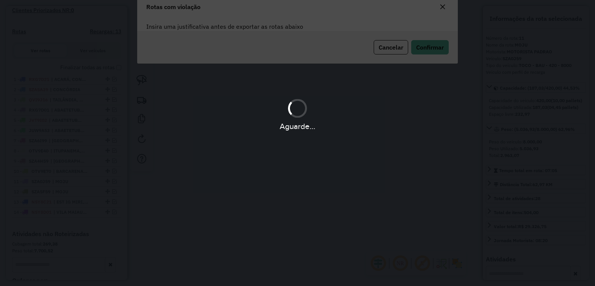
scroll to position [0, 0]
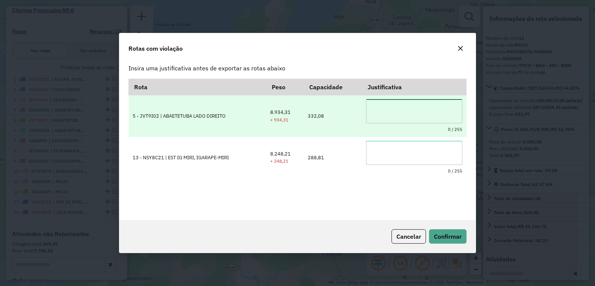
click at [370, 108] on textarea at bounding box center [414, 111] width 96 height 24
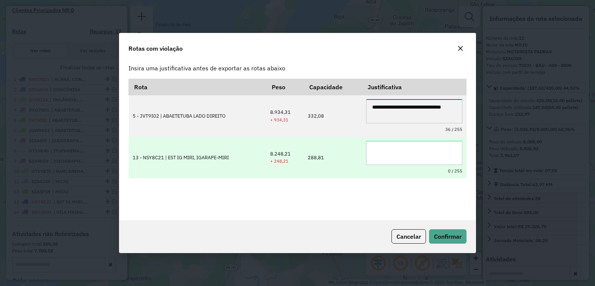
type textarea "**********"
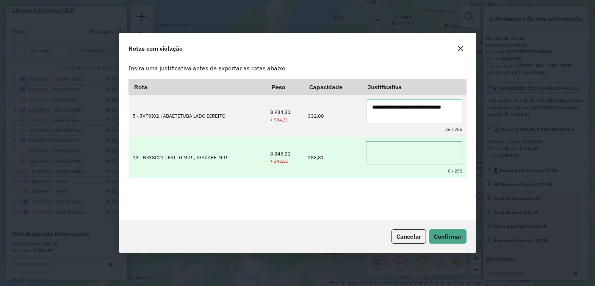
click at [375, 150] on textarea at bounding box center [414, 153] width 96 height 24
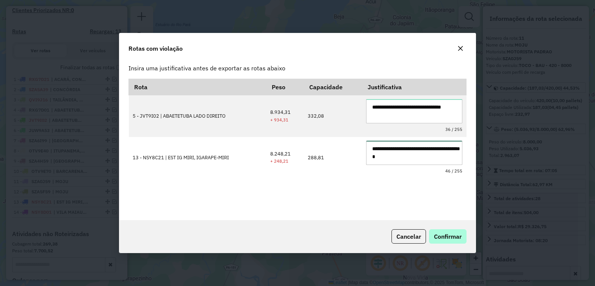
type textarea "**********"
click at [442, 239] on span "Confirmar" at bounding box center [448, 237] width 28 height 8
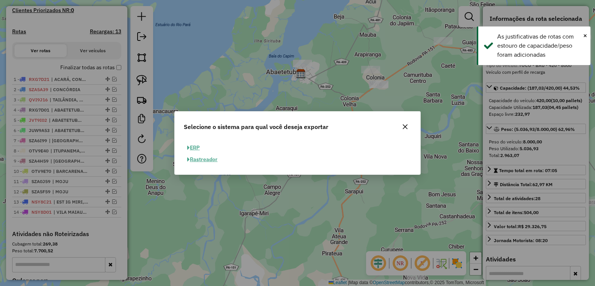
click at [192, 146] on button "ERP" at bounding box center [193, 148] width 19 height 12
select select "**"
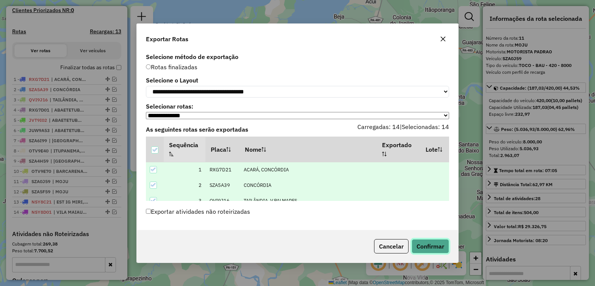
click at [428, 248] on button "Confirmar" at bounding box center [429, 246] width 37 height 14
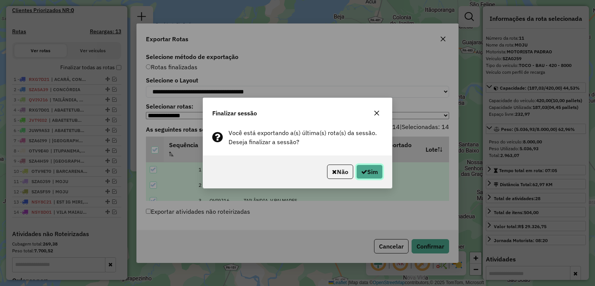
click at [364, 169] on button "Sim" at bounding box center [369, 172] width 27 height 14
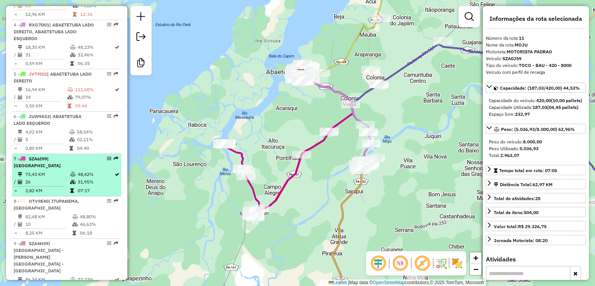
scroll to position [436, 0]
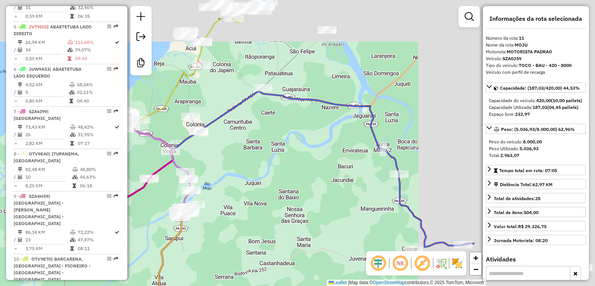
drag, startPoint x: 388, startPoint y: 111, endPoint x: 235, endPoint y: 163, distance: 161.7
click at [235, 163] on div "Janela de atendimento Grade de atendimento Capacidade Transportadoras Veículos …" at bounding box center [297, 143] width 595 height 286
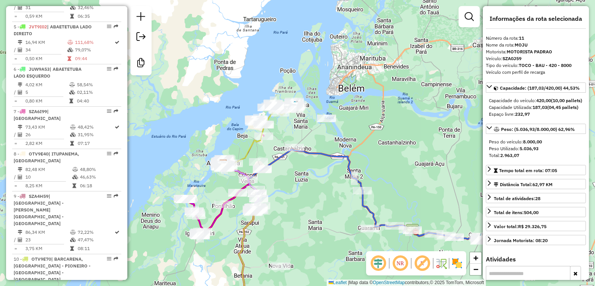
drag, startPoint x: 288, startPoint y: 212, endPoint x: 337, endPoint y: 248, distance: 61.2
click at [333, 256] on div "Janela de atendimento Grade de atendimento Capacidade Transportadoras Veículos …" at bounding box center [297, 143] width 595 height 286
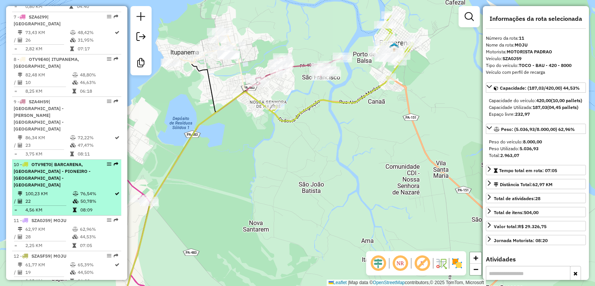
scroll to position [578, 0]
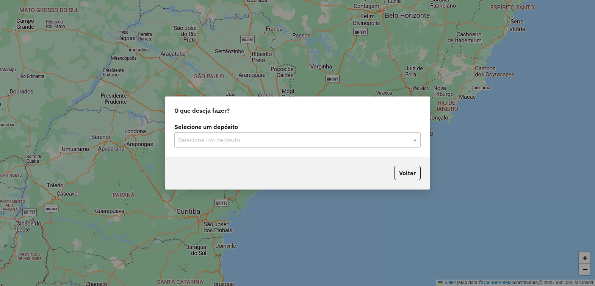
click at [239, 137] on input "text" at bounding box center [289, 140] width 223 height 9
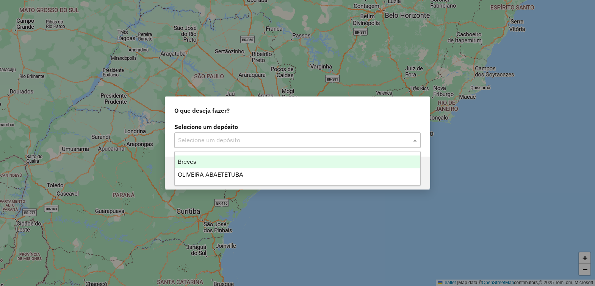
click at [192, 166] on div "Breves" at bounding box center [297, 162] width 245 height 13
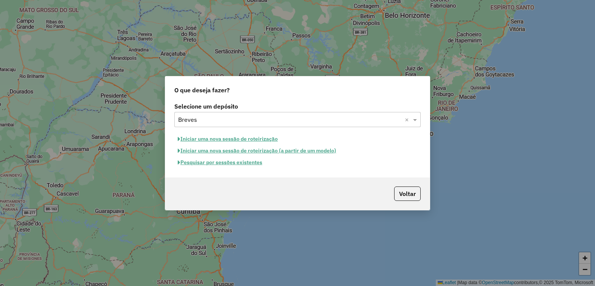
click at [250, 139] on button "Iniciar uma nova sessão de roteirização" at bounding box center [227, 139] width 107 height 12
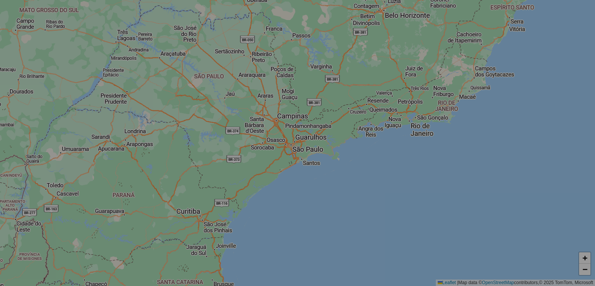
select select "*"
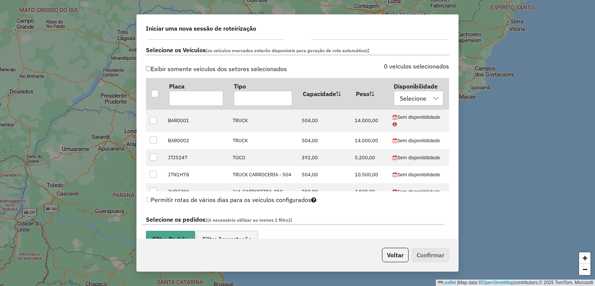
scroll to position [331, 0]
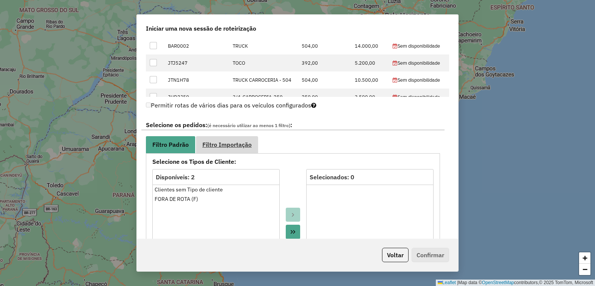
click at [231, 148] on span "Filtro Importação" at bounding box center [226, 145] width 49 height 6
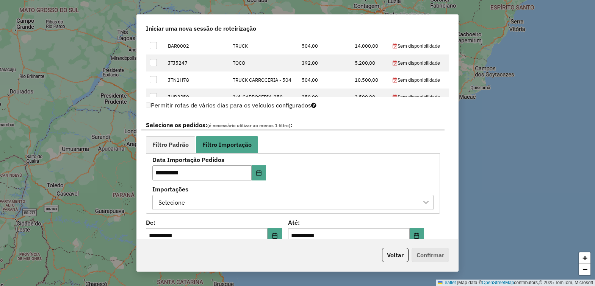
click at [425, 199] on div at bounding box center [426, 202] width 14 height 14
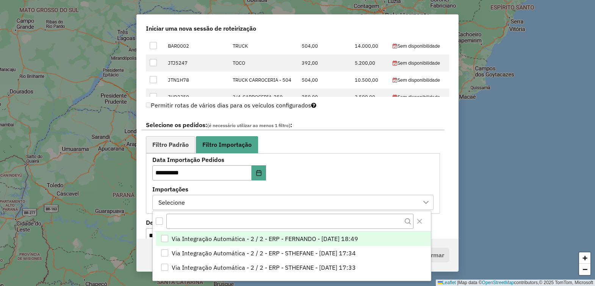
scroll to position [5, 34]
click at [166, 241] on div "Via Integração Automática - 2 / 2 - ERP - FERNANDO - 18/08/2025 18:49" at bounding box center [164, 239] width 7 height 7
click at [423, 200] on icon at bounding box center [426, 203] width 6 height 6
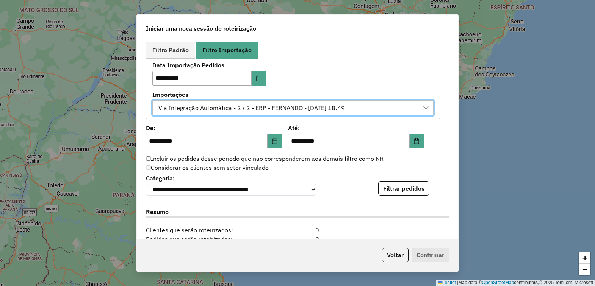
scroll to position [473, 0]
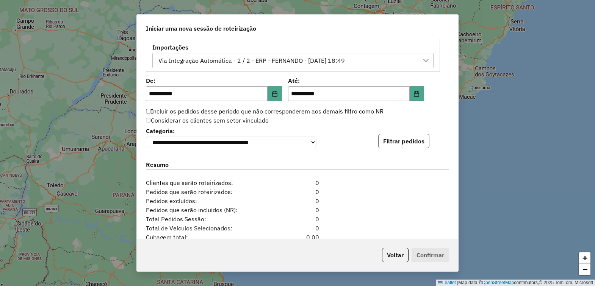
click at [394, 144] on button "Filtrar pedidos" at bounding box center [403, 141] width 51 height 14
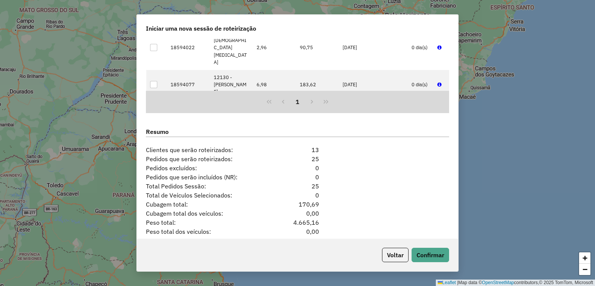
scroll to position [697, 0]
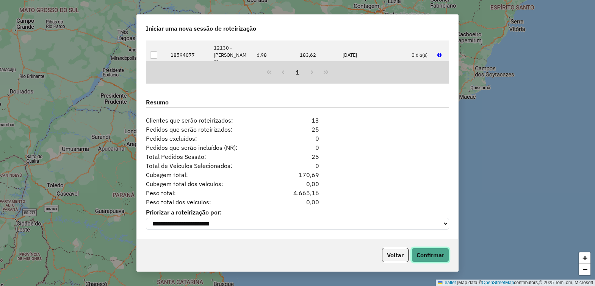
click at [425, 250] on button "Confirmar" at bounding box center [429, 255] width 37 height 14
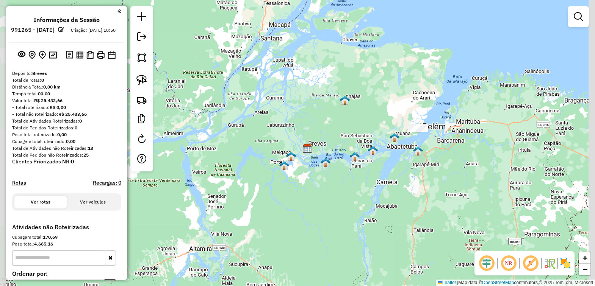
drag, startPoint x: 406, startPoint y: 173, endPoint x: 177, endPoint y: 163, distance: 228.6
click at [283, 194] on div "Janela de atendimento Grade de atendimento Capacidade Transportadoras Veículos …" at bounding box center [297, 143] width 595 height 286
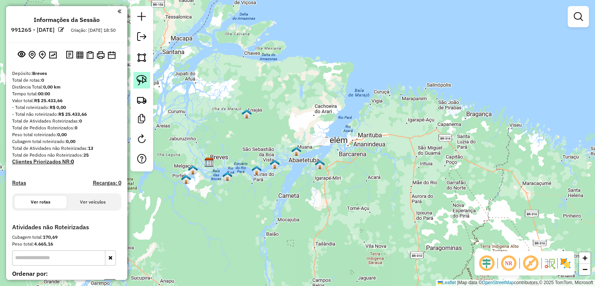
click at [139, 81] on img at bounding box center [141, 80] width 11 height 11
drag, startPoint x: 347, startPoint y: 126, endPoint x: 328, endPoint y: 152, distance: 32.8
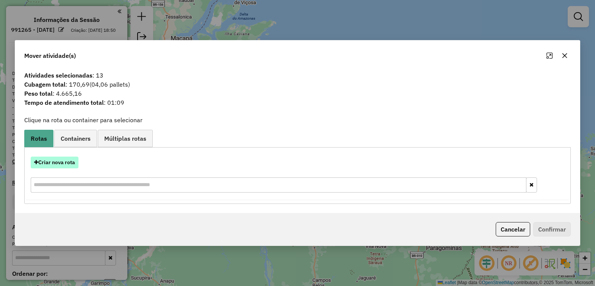
click at [64, 157] on button "Criar nova rota" at bounding box center [55, 163] width 48 height 12
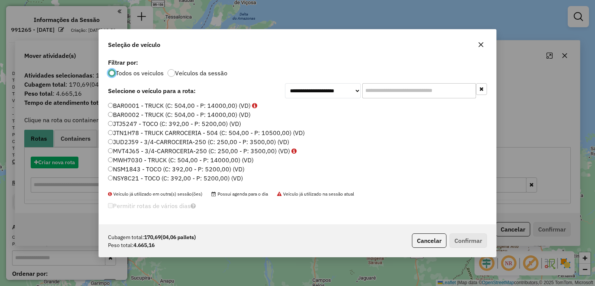
scroll to position [4, 2]
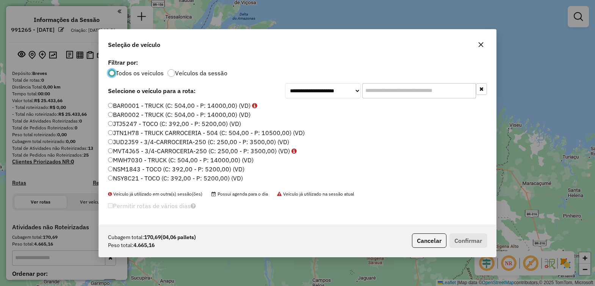
click at [204, 116] on label "BAR0002 - TRUCK (C: 504,00 - P: 14000,00) (VD)" at bounding box center [179, 114] width 142 height 9
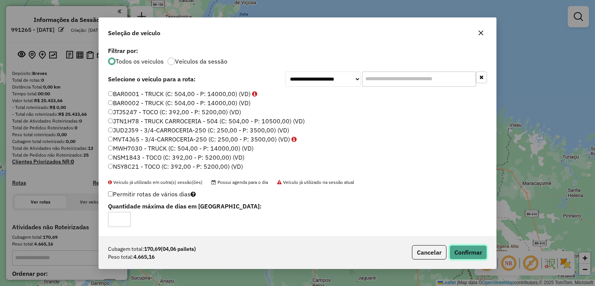
click at [463, 252] on button "Confirmar" at bounding box center [467, 252] width 37 height 14
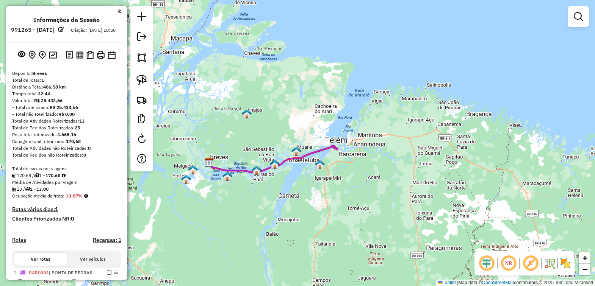
scroll to position [47, 0]
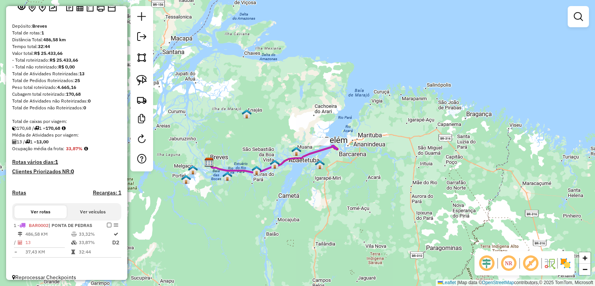
click at [107, 228] on em at bounding box center [109, 225] width 5 height 5
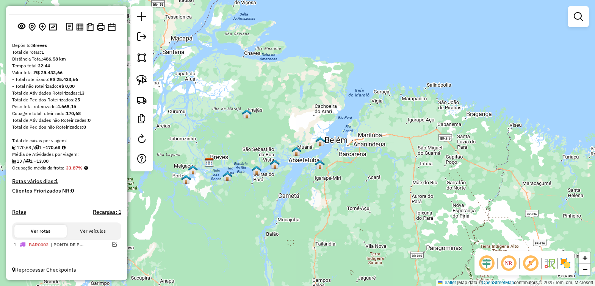
scroll to position [34, 0]
click at [135, 37] on link at bounding box center [141, 37] width 15 height 17
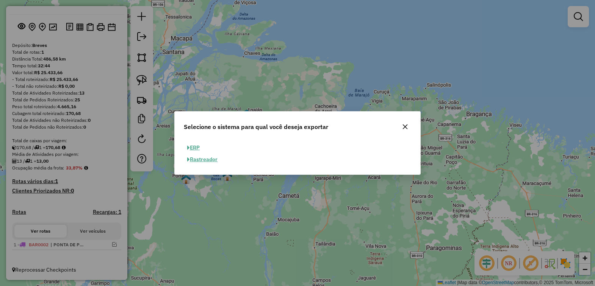
click at [195, 147] on button "ERP" at bounding box center [193, 148] width 19 height 12
select select "**"
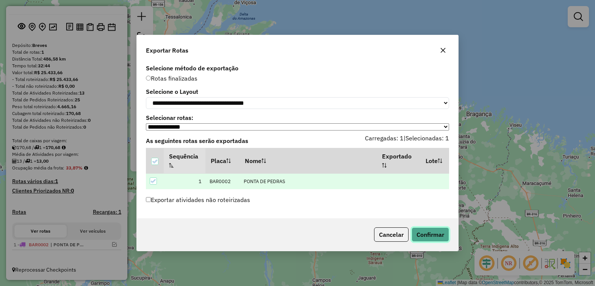
click at [427, 238] on button "Confirmar" at bounding box center [429, 235] width 37 height 14
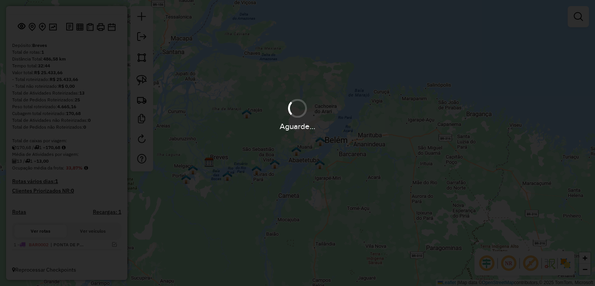
scroll to position [47, 0]
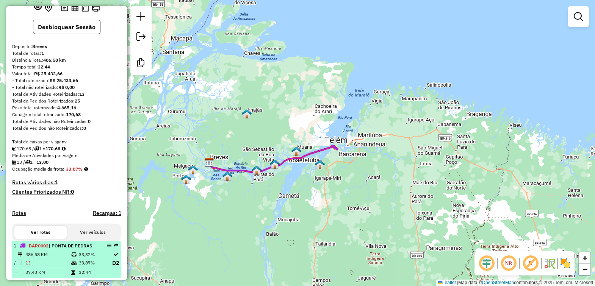
click at [61, 250] on div "1 - BAR0002 | [GEOGRAPHIC_DATA]" at bounding box center [54, 246] width 80 height 7
select select "**********"
